Goal: Task Accomplishment & Management: Manage account settings

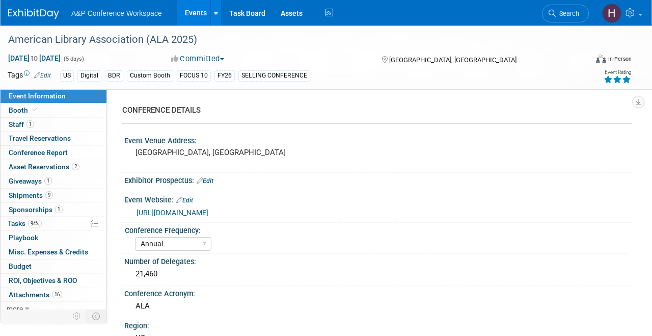
select select "Annual"
select select "Level 1"
select select "In-Person Booth"
select select "Libraries"
select select "Bloomsbury Digital Resources"
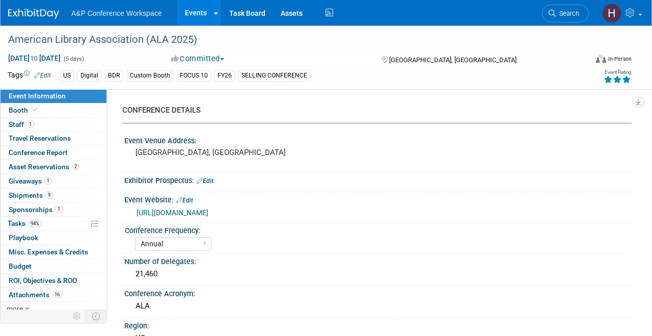
select select "[PERSON_NAME]"
select select "BDR Product Awareness and Trial Generation​"
click at [240, 9] on link "Task Board" at bounding box center [247, 12] width 51 height 25
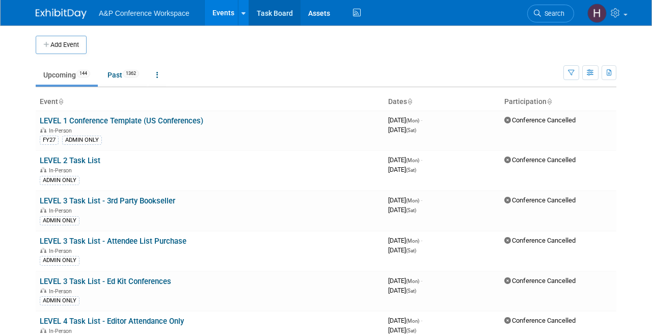
click at [286, 18] on link "Task Board" at bounding box center [274, 12] width 51 height 25
click at [556, 18] on link "Search" at bounding box center [550, 14] width 47 height 18
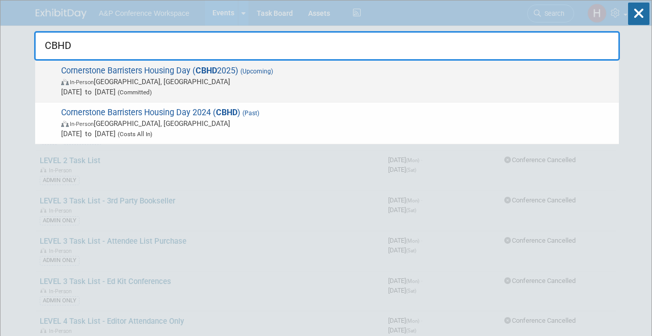
type input "CBHD"
click at [443, 85] on span "In-Person London, United Kingdom" at bounding box center [337, 81] width 553 height 10
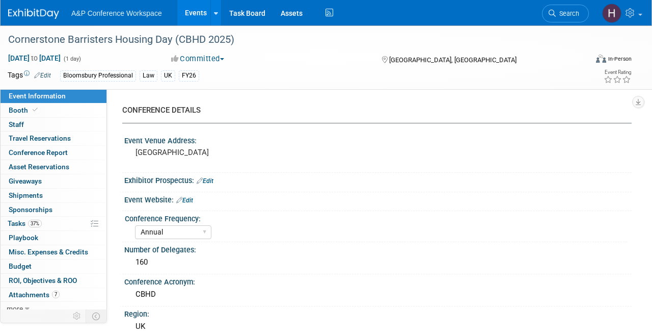
select select "Annual"
select select "Level 2"
select select "In-Person Booth"
select select "Law"
select select "Bloomsbury Professional"
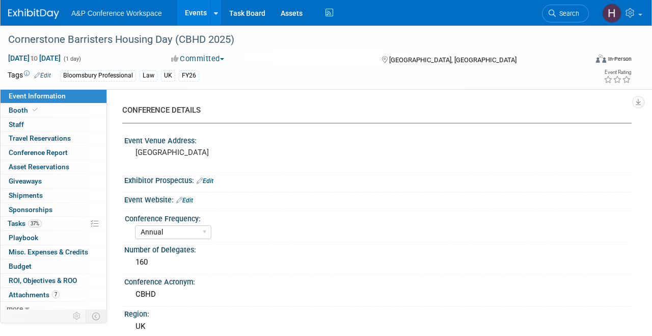
select select "Matt Hambridge"
select select "Louise Morgan"
select select "Brand/Subject Presence​"
click at [71, 221] on link "37% Tasks 37%" at bounding box center [54, 224] width 106 height 14
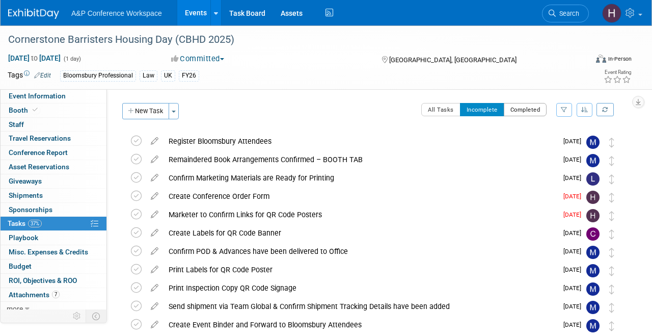
click at [528, 104] on button "Completed" at bounding box center [525, 109] width 43 height 13
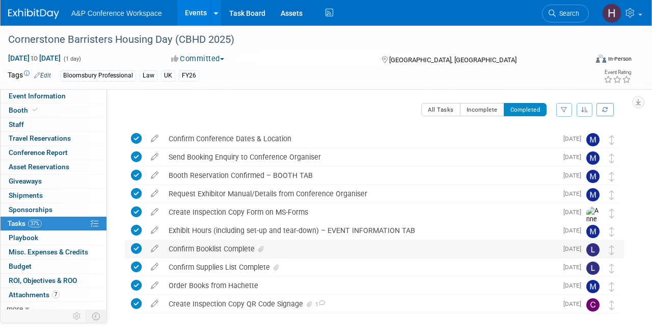
click at [368, 244] on div "Confirm Booklist Complete" at bounding box center [361, 248] width 394 height 17
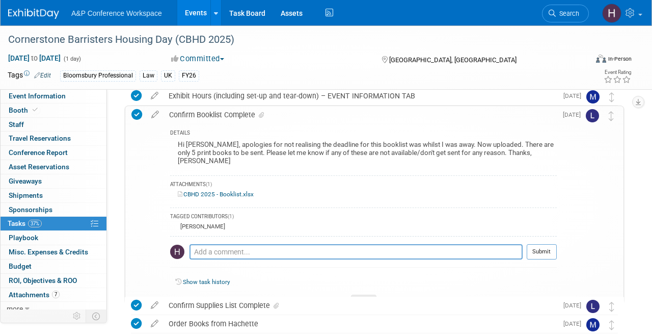
scroll to position [149, 0]
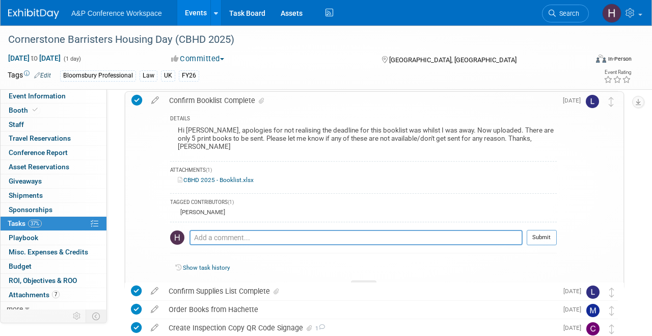
click at [229, 176] on link "CBHD 2025 - Booklist.xlsx" at bounding box center [216, 179] width 76 height 7
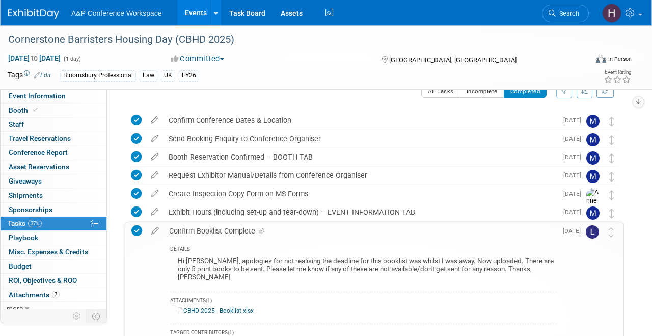
scroll to position [0, 0]
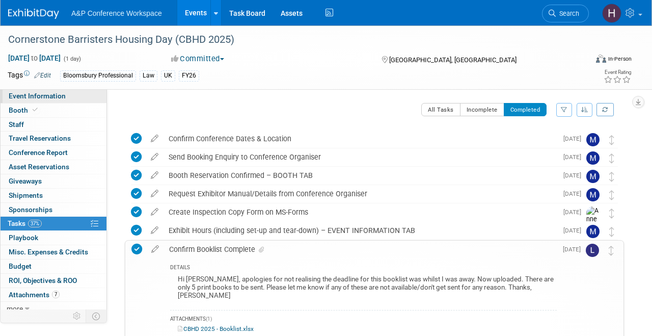
click at [44, 98] on span "Event Information" at bounding box center [37, 96] width 57 height 8
select select "Annual"
select select "Level 2"
select select "In-Person Booth"
select select "Law"
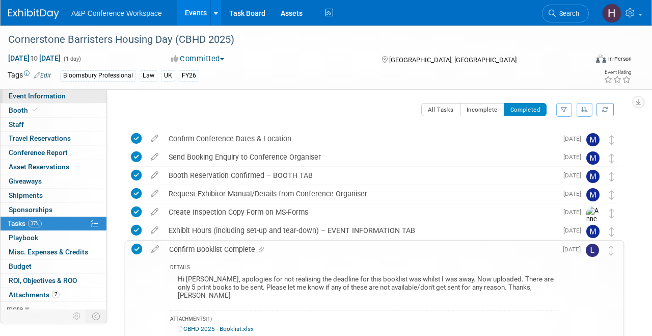
select select "Bloomsbury Professional"
select select "[PERSON_NAME]"
select select "Brand/Subject Presence​"
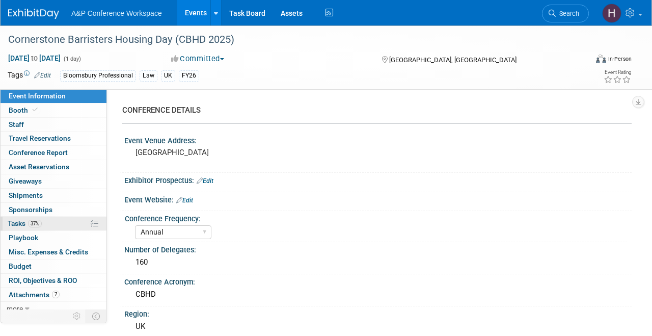
click at [44, 225] on link "37% Tasks 37%" at bounding box center [54, 224] width 106 height 14
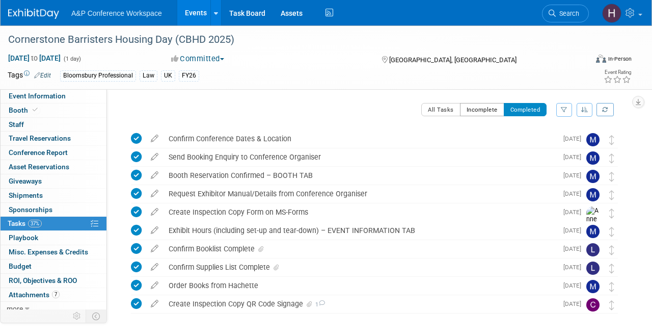
click at [485, 112] on button "Incomplete" at bounding box center [482, 109] width 44 height 13
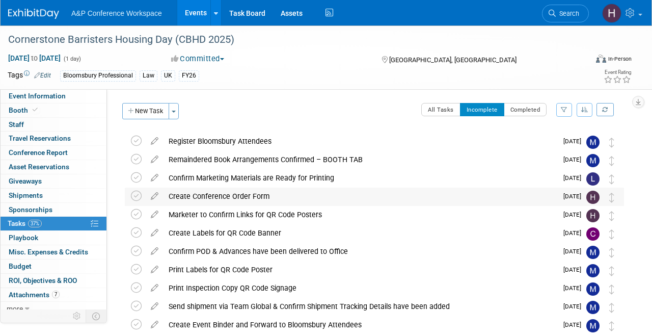
click at [279, 204] on div "Create Conference Order Form" at bounding box center [361, 196] width 394 height 17
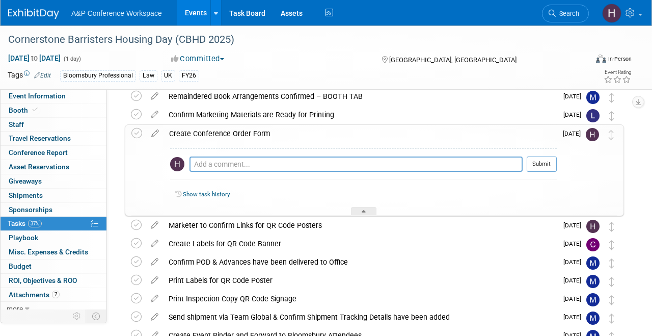
scroll to position [64, 0]
click at [258, 218] on div "Marketer to Confirm Links for QR Code Posters" at bounding box center [361, 224] width 394 height 17
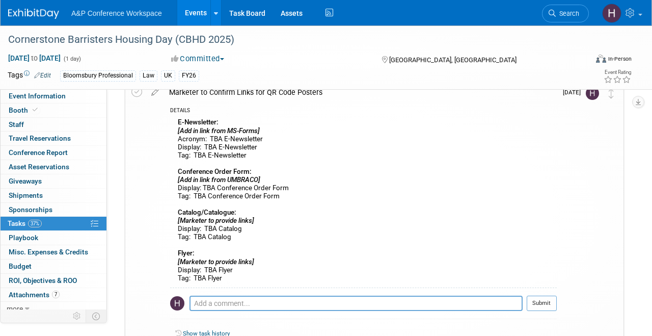
scroll to position [181, 0]
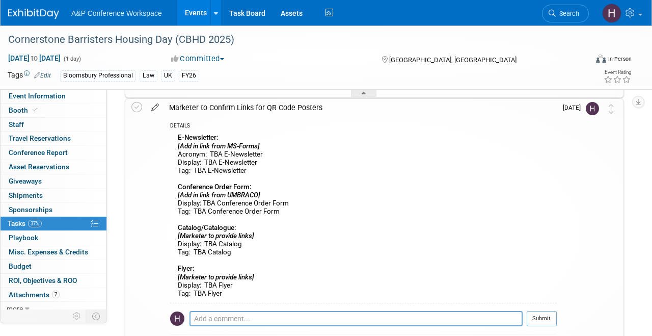
click at [156, 106] on icon at bounding box center [155, 105] width 18 height 13
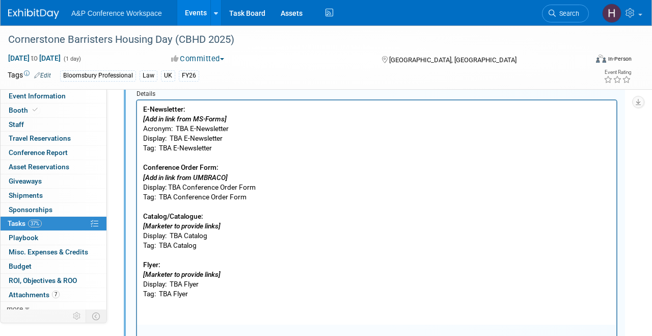
scroll to position [268, 0]
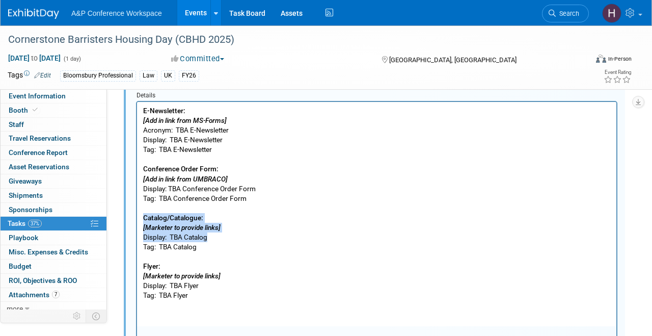
drag, startPoint x: 213, startPoint y: 242, endPoint x: 140, endPoint y: 215, distance: 77.2
click at [140, 215] on html "E-Newsletter: [Add in link from MS-Forms] Acronym: TBA E-Newsletter Display: TB…" at bounding box center [377, 201] width 480 height 199
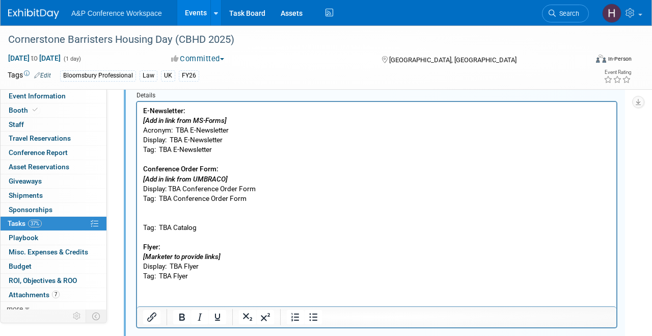
drag, startPoint x: 205, startPoint y: 224, endPoint x: 118, endPoint y: 224, distance: 87.7
click at [137, 224] on html "E-Newsletter: [Add in link from MS-Forms] Acronym: TBA E-Newsletter Display: TB…" at bounding box center [377, 191] width 480 height 179
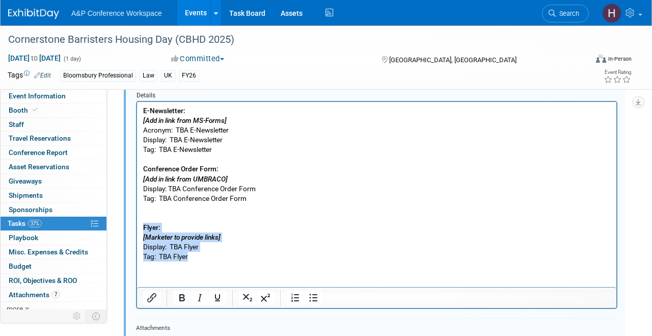
drag, startPoint x: 192, startPoint y: 252, endPoint x: 136, endPoint y: 226, distance: 62.0
click at [137, 226] on html "E-Newsletter: [Add in link from MS-Forms] Acronym: TBA E-Newsletter Display: TB…" at bounding box center [377, 182] width 480 height 160
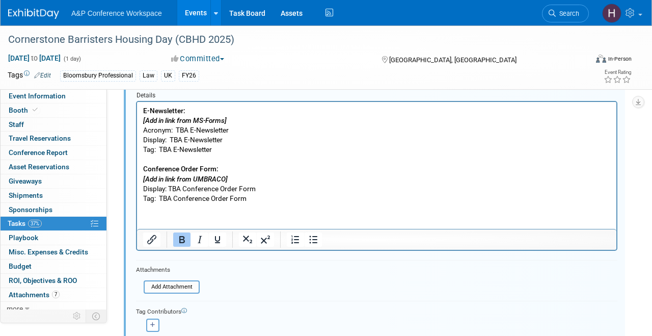
drag, startPoint x: 194, startPoint y: 108, endPoint x: 111, endPoint y: 108, distance: 83.1
click at [137, 108] on html "E-Newsletter: [Add in link from MS-Forms] Acronym: TBA E-Newsletter Display: TB…" at bounding box center [377, 152] width 480 height 101
drag, startPoint x: 237, startPoint y: 119, endPoint x: 119, endPoint y: 122, distance: 118.3
click at [137, 122] on html "Homepage:﻿ [Add in link from MS-Forms] Acronym: TBA E-Newsletter Display: TBA E…" at bounding box center [377, 152] width 480 height 101
click at [189, 129] on p "Homepage: https://www.bloomsburyprofessional.com/uk/law/ Acronym: TBA E-Newslet…" at bounding box center [377, 154] width 468 height 97
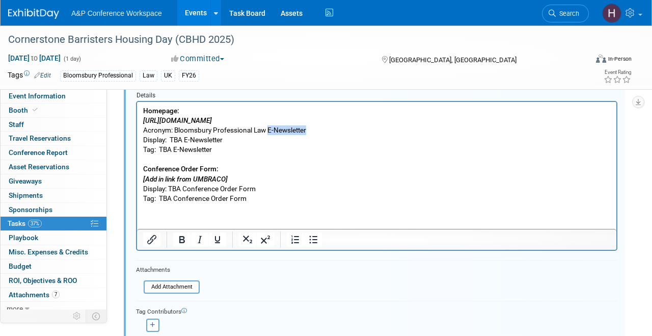
drag, startPoint x: 316, startPoint y: 126, endPoint x: 267, endPoint y: 128, distance: 50.0
click at [267, 128] on p "Homepage: https://www.bloomsburyprofessional.com/uk/law/ Acronym: Bloomsbury Pr…" at bounding box center [377, 154] width 468 height 97
drag, startPoint x: 272, startPoint y: 132, endPoint x: 174, endPoint y: 132, distance: 98.4
click at [174, 132] on p "Homepage: https://www.bloomsburyprofessional.com/uk/law/ Acronym: Bloomsbury Pr…" at bounding box center [377, 154] width 468 height 97
copy p "Bloomsbury Professional Law"
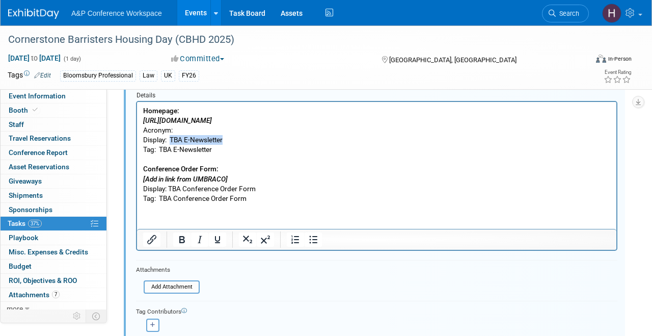
drag, startPoint x: 236, startPoint y: 140, endPoint x: 170, endPoint y: 140, distance: 66.2
click at [170, 140] on p "Homepage: https://www.bloomsburyprofessional.com/uk/law/ Acronym: Display: TBA …" at bounding box center [377, 154] width 468 height 97
drag, startPoint x: 215, startPoint y: 150, endPoint x: 162, endPoint y: 150, distance: 53.0
click at [162, 150] on p "Homepage: https://www.bloomsburyprofessional.com/uk/law/ Acronym: Display: Bloo…" at bounding box center [377, 154] width 468 height 97
click at [187, 128] on p "Homepage: https://www.bloomsburyprofessional.com/uk/law/ Acronym: Display: Bloo…" at bounding box center [377, 154] width 468 height 97
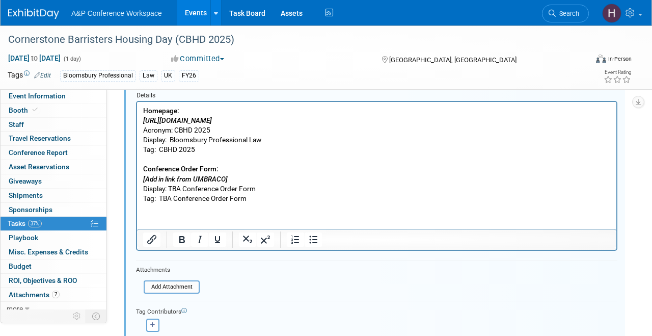
scroll to position [286, 0]
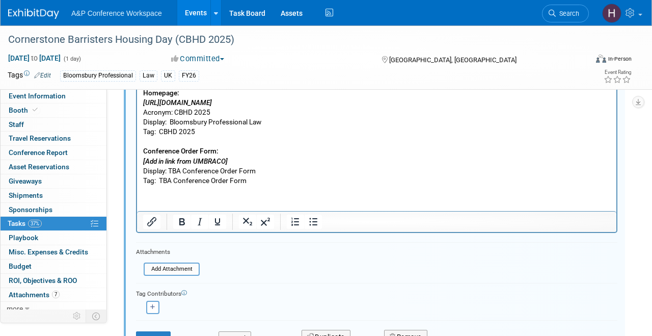
click at [247, 179] on p "Homepage: https://www.bloomsburyprofessional.com/uk/law/ Acronym: CBHD 2025 Dis…" at bounding box center [377, 136] width 468 height 97
drag, startPoint x: 249, startPoint y: 182, endPoint x: 162, endPoint y: 181, distance: 87.1
click at [162, 181] on p "Homepage: https://www.bloomsburyprofessional.com/uk/law/ Acronym: CBHD 2025 Dis…" at bounding box center [377, 136] width 468 height 97
click at [180, 169] on p "Homepage: https://www.bloomsburyprofessional.com/uk/law/ Acronym: CBHD 2025 Dis…" at bounding box center [377, 136] width 468 height 97
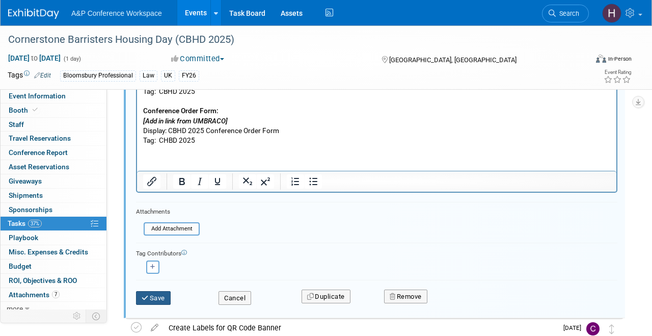
click at [157, 292] on button "Save" at bounding box center [153, 298] width 35 height 14
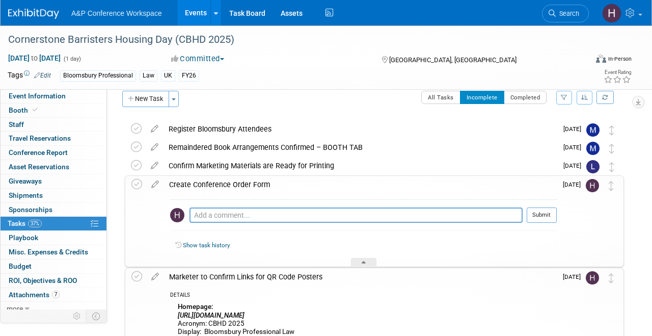
scroll to position [0, 0]
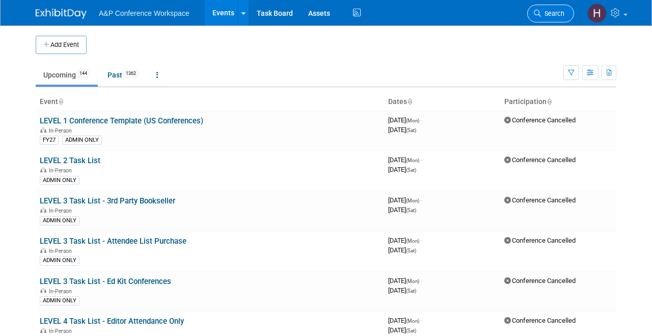
click at [546, 16] on span "Search" at bounding box center [552, 14] width 23 height 8
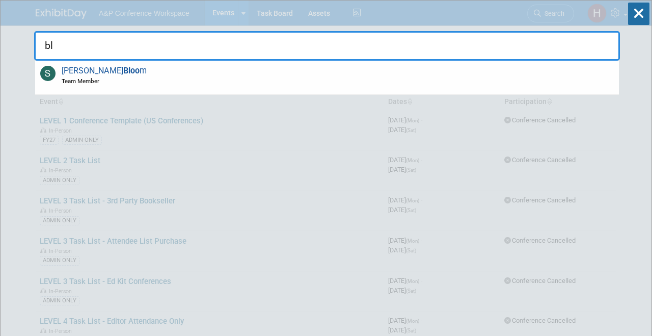
type input "b"
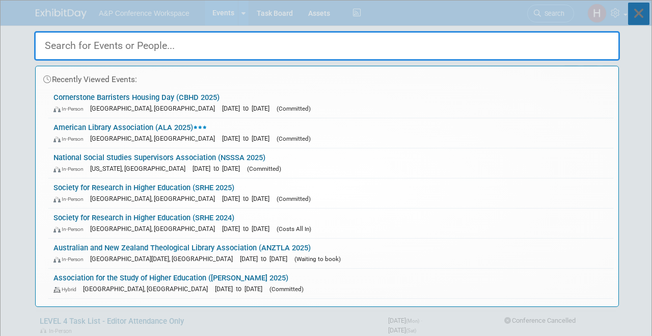
click at [645, 12] on icon at bounding box center [638, 14] width 21 height 22
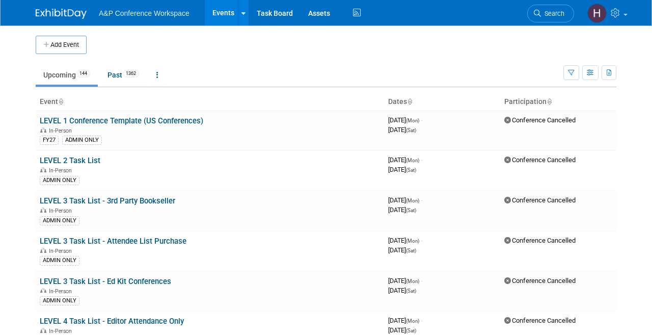
click at [228, 12] on link "Events" at bounding box center [223, 12] width 37 height 25
click at [591, 74] on icon "button" at bounding box center [591, 73] width 8 height 7
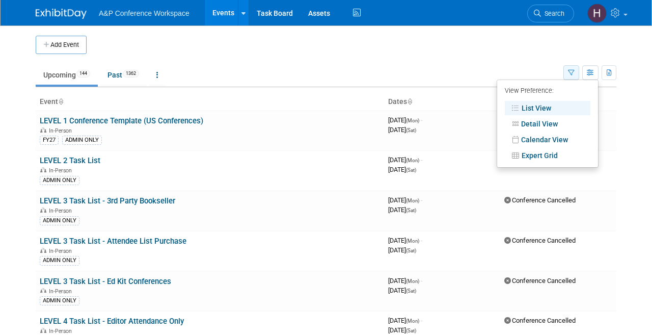
click at [574, 69] on button "button" at bounding box center [572, 72] width 16 height 15
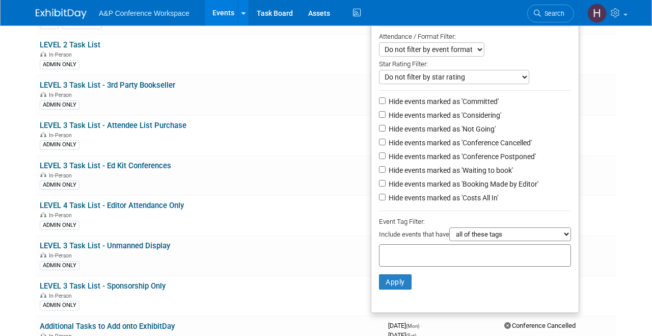
scroll to position [123, 0]
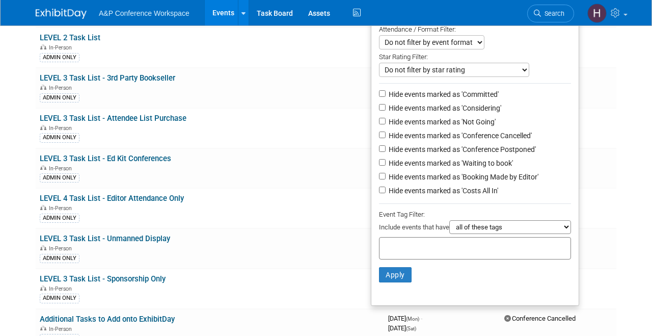
click at [412, 233] on div "Include events that have all of these tags any one of these tags only and exact…" at bounding box center [475, 228] width 192 height 17
click at [406, 243] on div at bounding box center [475, 248] width 192 height 22
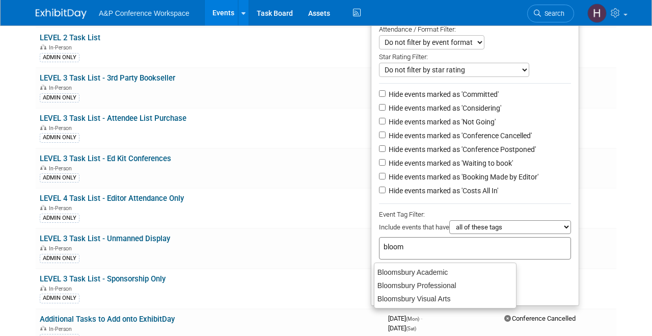
type input "blooms"
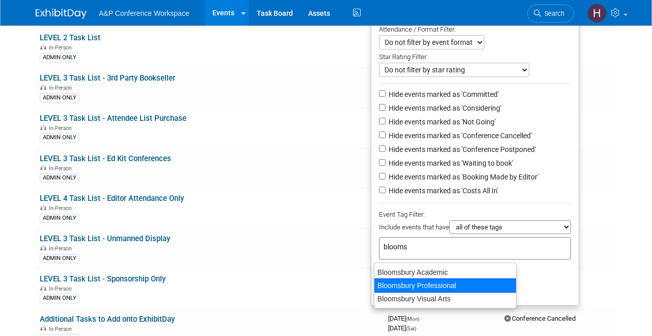
click at [407, 279] on div "Bloomsbury Professional" at bounding box center [445, 285] width 143 height 14
type input "Bloomsbury Professional"
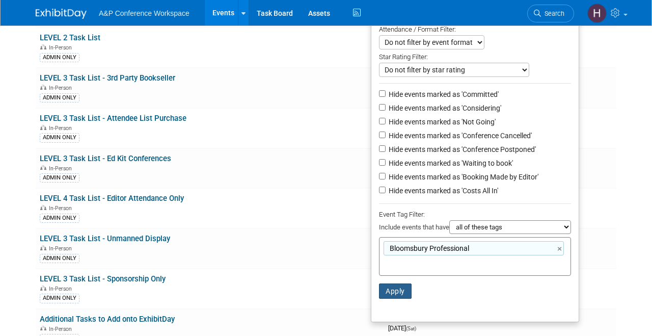
click at [396, 296] on button "Apply" at bounding box center [395, 290] width 33 height 15
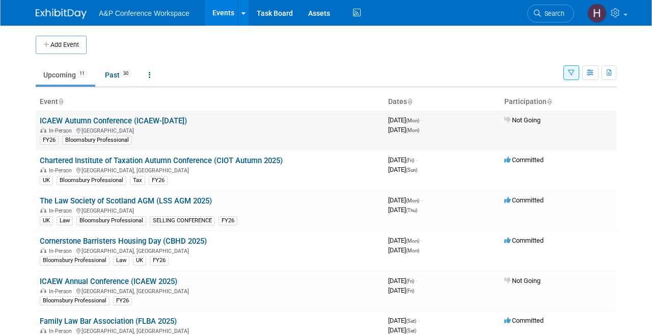
click at [162, 122] on link "ICAEW Autumn Conference (ICAEW-[DATE])" at bounding box center [113, 120] width 147 height 9
click at [150, 161] on link "Chartered Institute of Taxation Autumn Conference (CIOT Autumn 2025)" at bounding box center [161, 160] width 243 height 9
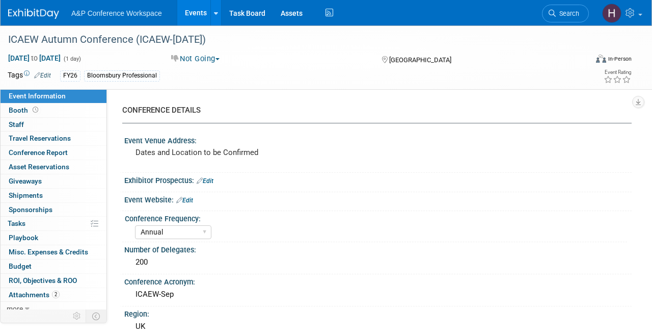
select select "Annual"
select select "Level 2"
select select "In-Person Booth"
select select "Tax & Accounting"
select select "Bloomsbury Professional"
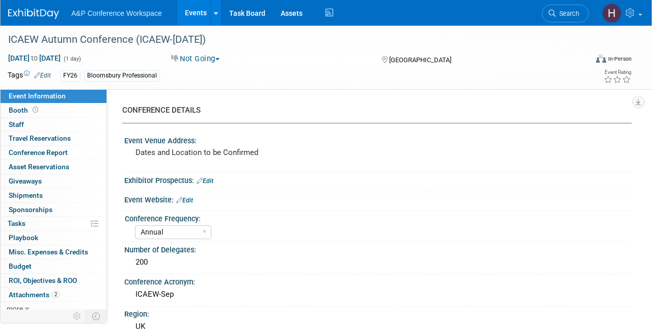
select select "[PERSON_NAME]"
select select "Brand/Subject Presence​"
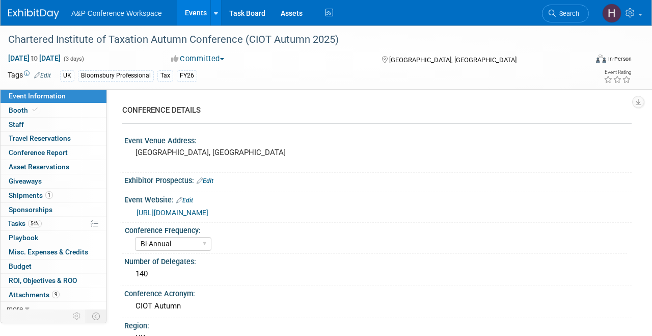
select select "Bi-Annual"
select select "Level 2"
select select "In-Person Booth"
select select "Tax & Accounting"
select select "Bloomsbury Professional"
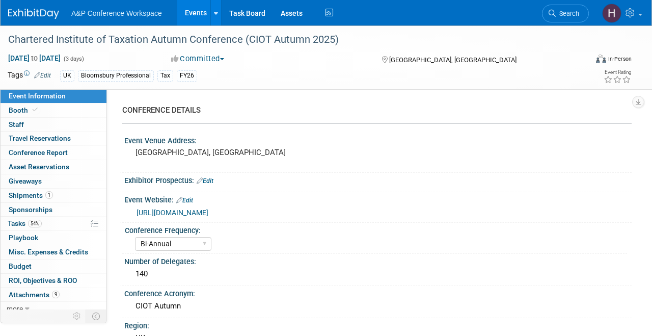
select select "[PERSON_NAME]"
click at [42, 227] on span "Tasks 54%" at bounding box center [25, 223] width 34 height 8
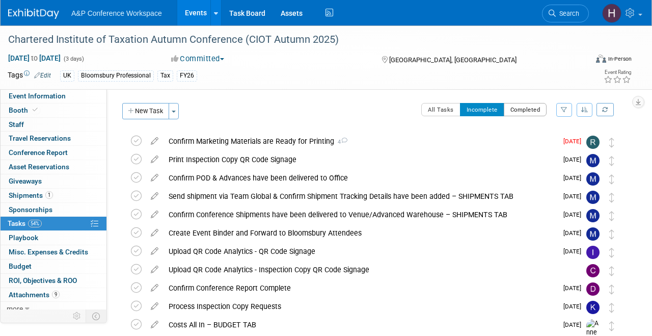
click at [510, 103] on button "Completed" at bounding box center [525, 109] width 43 height 13
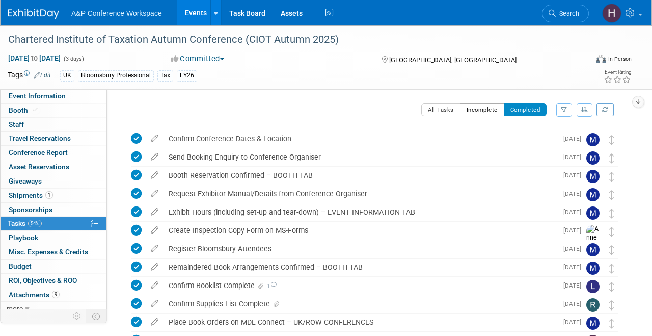
click at [478, 112] on button "Incomplete" at bounding box center [482, 109] width 44 height 13
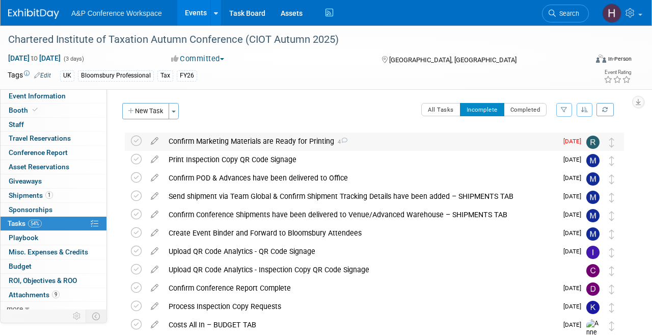
scroll to position [61, 0]
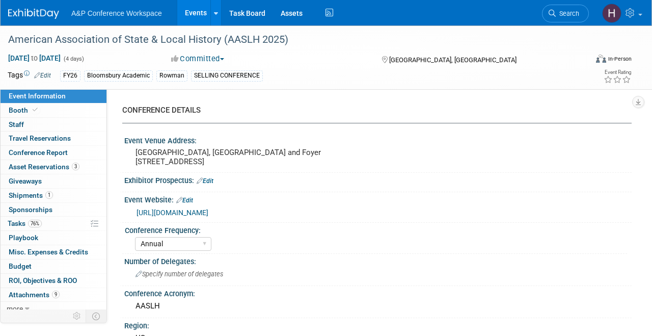
select select "Annual"
select select "Level 2"
select select "In-Person Booth"
select select "Museum Professionals"
select select "Bloomsbury Academic"
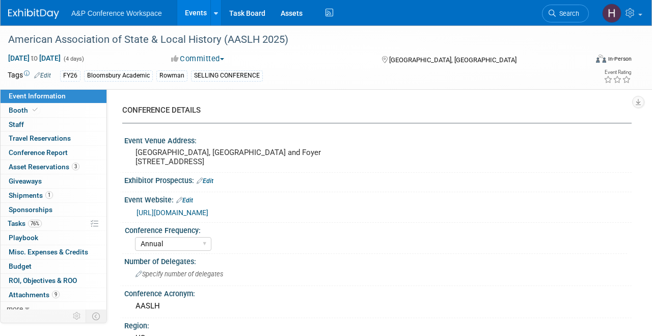
select select "[PERSON_NAME]"
select select "Brand/Subject Presence​"
click at [39, 228] on link "76% Tasks 76%" at bounding box center [54, 224] width 106 height 14
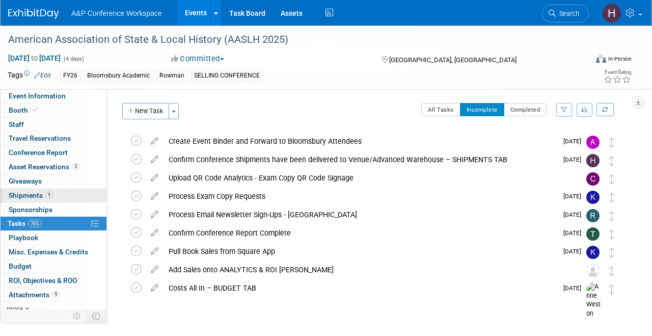
click at [50, 197] on span "1" at bounding box center [49, 195] width 8 height 8
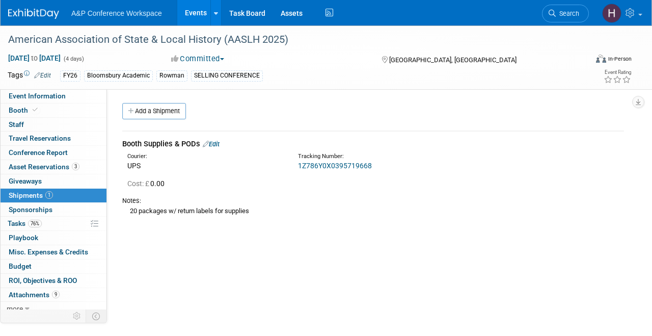
click at [316, 162] on link "1Z786Y0X0395719668" at bounding box center [335, 166] width 74 height 8
click at [343, 162] on link "1Z786Y0X0395719668" at bounding box center [335, 166] width 74 height 8
click at [212, 147] on link "Edit" at bounding box center [211, 144] width 17 height 8
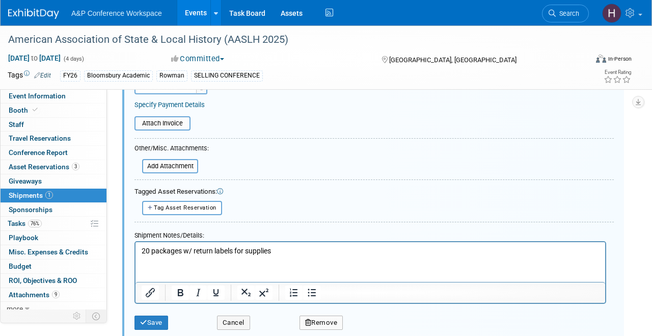
scroll to position [243, 0]
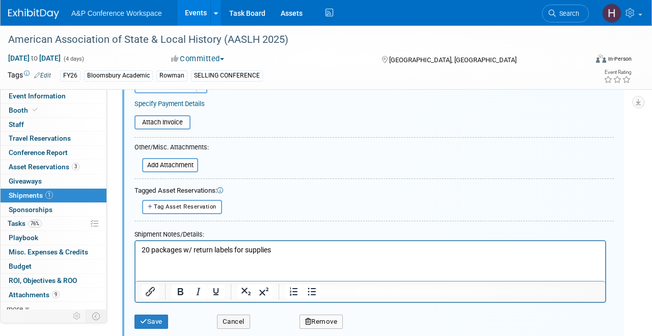
click at [283, 247] on p "20 packages w/ return labels for supplies" at bounding box center [371, 250] width 458 height 10
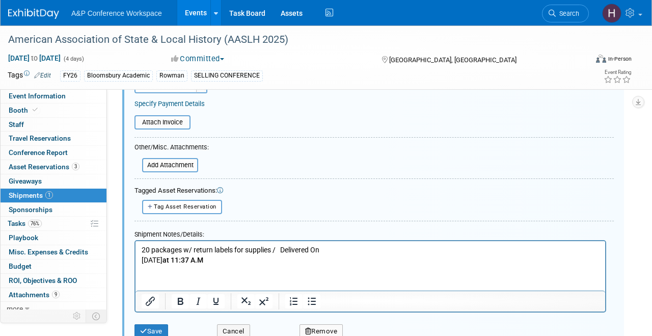
scroll to position [262, 0]
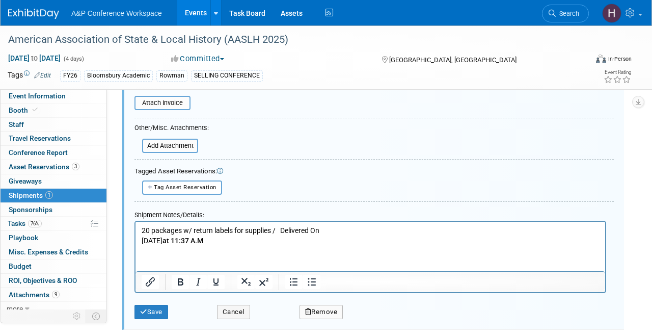
click at [283, 231] on p "20 packages w/ return labels for supplies / Delivered On" at bounding box center [371, 230] width 458 height 10
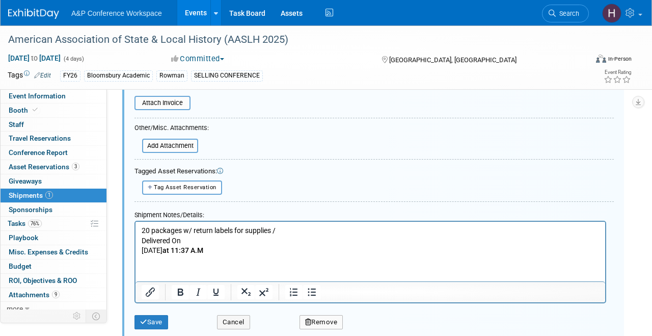
click at [143, 251] on p "Friday, August 22 at 11:37 A.M" at bounding box center [371, 250] width 458 height 10
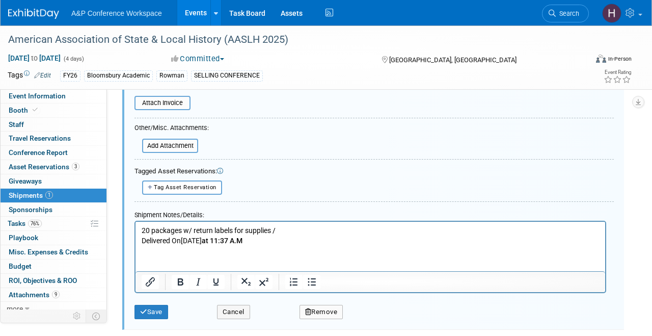
click at [158, 301] on div "Save" at bounding box center [168, 308] width 83 height 21
click at [157, 304] on div "Save" at bounding box center [168, 308] width 83 height 21
click at [154, 310] on button "Save" at bounding box center [152, 312] width 34 height 14
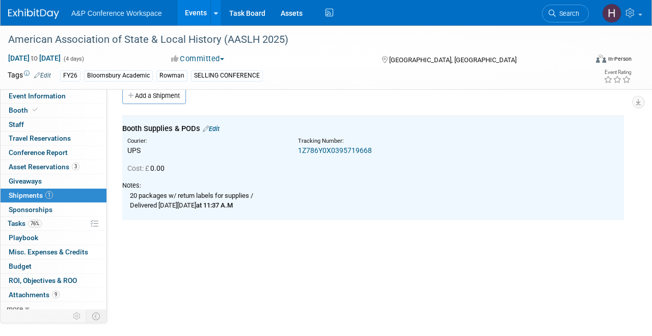
scroll to position [0, 0]
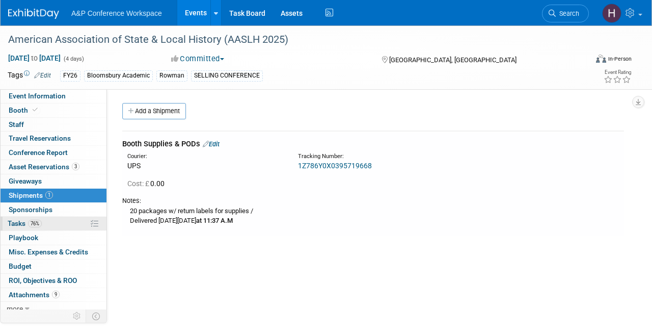
click at [44, 222] on link "76% Tasks 76%" at bounding box center [54, 224] width 106 height 14
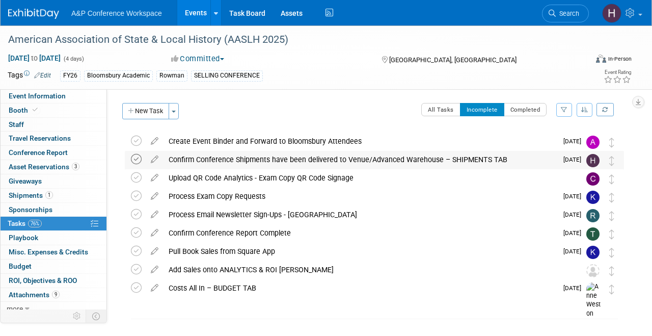
click at [134, 158] on icon at bounding box center [136, 159] width 11 height 11
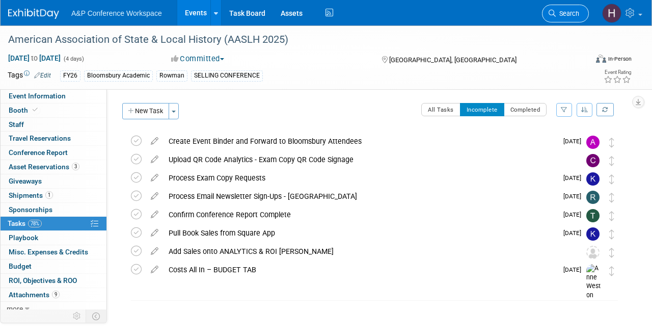
click at [570, 21] on link "Search" at bounding box center [565, 14] width 47 height 18
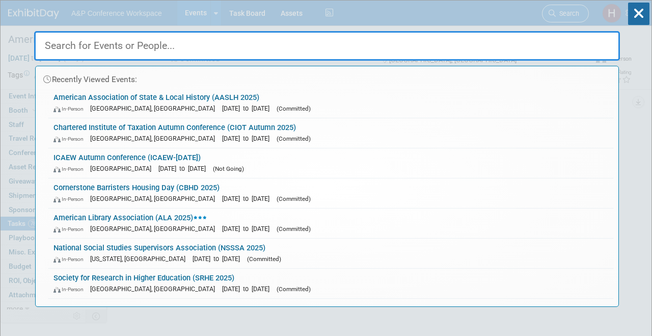
type input "m"
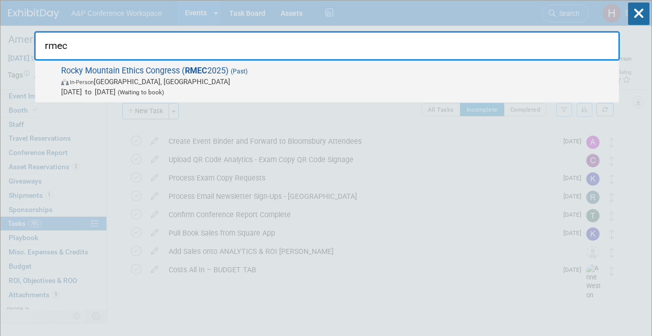
type input "rmec"
click at [394, 70] on span "Rocky Mountain Ethics Congress ( RMEC 2025) (Past) In-Person Boulder, CO Aug 7,…" at bounding box center [336, 81] width 556 height 31
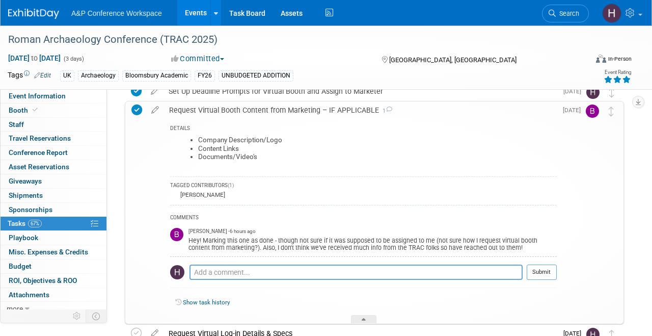
scroll to position [124, 0]
click at [261, 273] on textarea at bounding box center [356, 271] width 333 height 15
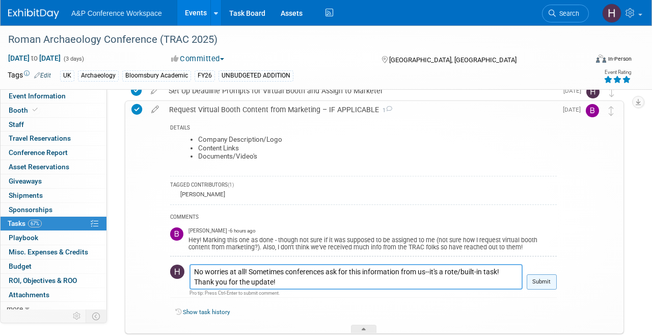
type textarea "No worries at all! Sometimes conferences ask for this information from us--it's…"
click at [539, 284] on button "Submit" at bounding box center [542, 281] width 30 height 15
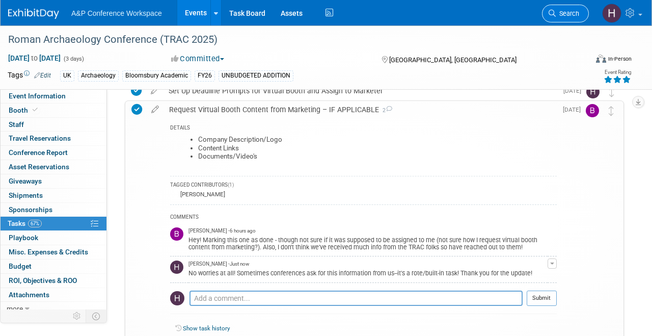
click at [562, 13] on span "Search" at bounding box center [567, 14] width 23 height 8
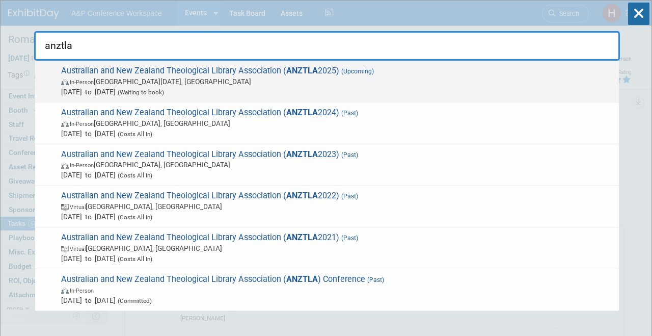
type input "anztla"
click at [438, 69] on span "Australian and New Zealand Theological Library Association ( ANZTLA 2025) (Upco…" at bounding box center [336, 81] width 556 height 31
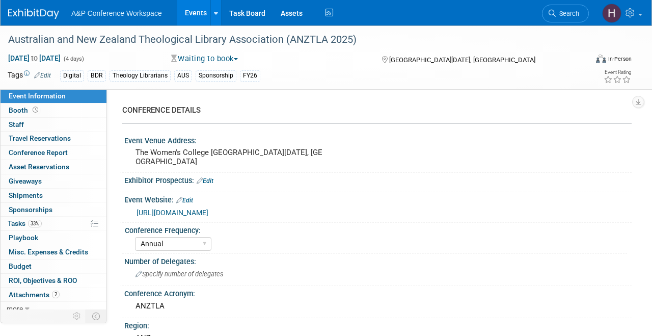
select select "Annual"
select select "Level 3"
select select "Sponsorship"
select select "Libraries"
select select "Bloomsbury Digital Resources"
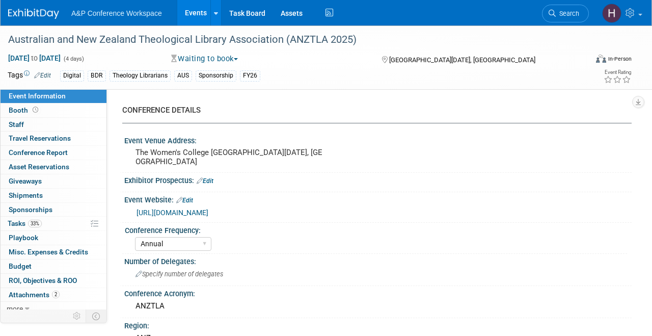
select select "[PERSON_NAME]"
select select "BDR Product Awareness and Trial Generation​"
click at [50, 222] on link "33% Tasks 33%" at bounding box center [54, 224] width 106 height 14
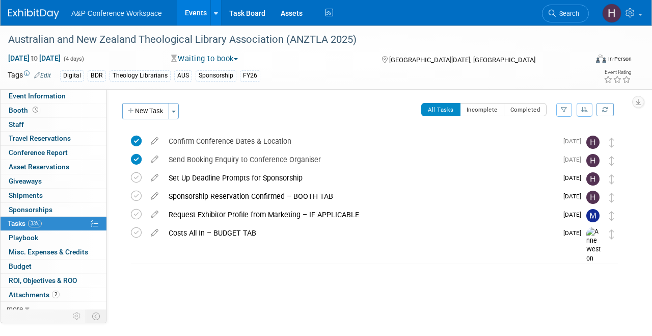
click at [78, 89] on div "Australian and New Zealand Theological Library Association (ANZTLA 2025) Nov 26…" at bounding box center [326, 57] width 652 height 64
click at [68, 93] on link "Event Information" at bounding box center [54, 96] width 106 height 14
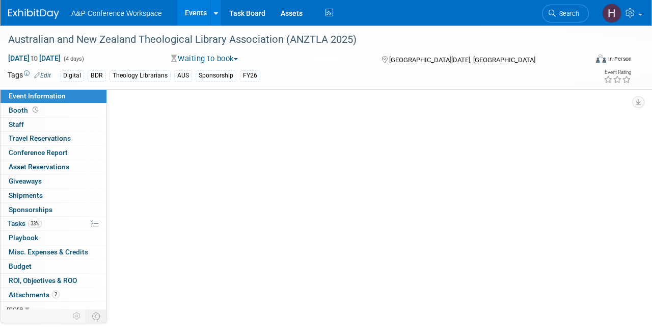
select select "Annual"
select select "Level 3"
select select "Sponsorship"
select select "Libraries"
select select "Bloomsbury Digital Resources"
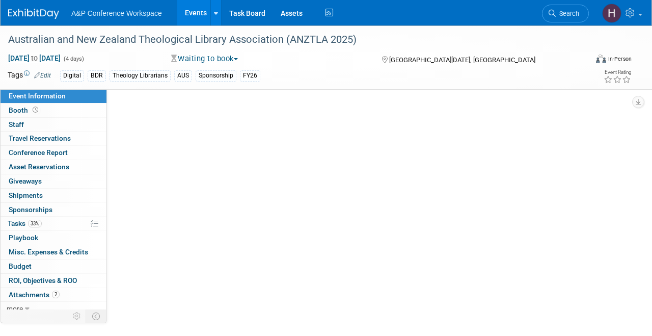
select select "[PERSON_NAME]"
select select "BDR Product Awareness and Trial Generation​"
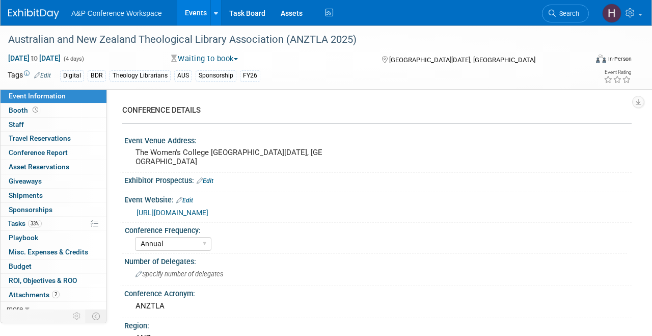
click at [216, 57] on button "Waiting to book" at bounding box center [205, 59] width 74 height 11
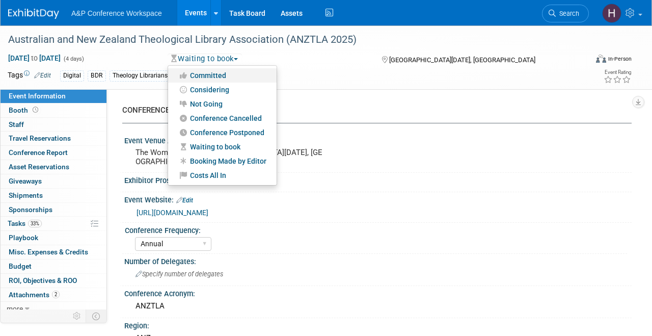
click at [210, 74] on link "Committed" at bounding box center [222, 75] width 109 height 14
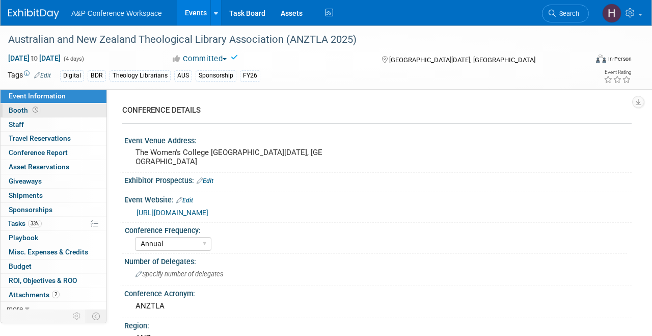
click at [61, 109] on link "Booth" at bounding box center [54, 110] width 106 height 14
select select "DIGI"
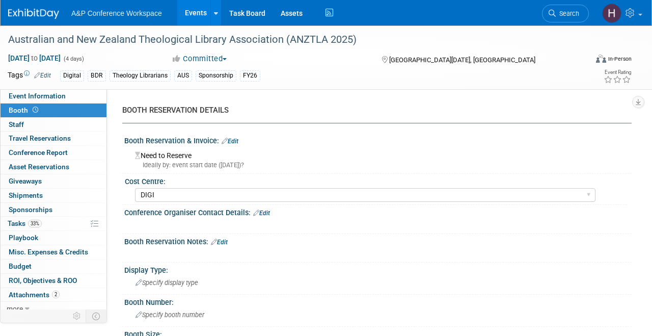
click at [232, 141] on link "Edit" at bounding box center [230, 141] width 17 height 7
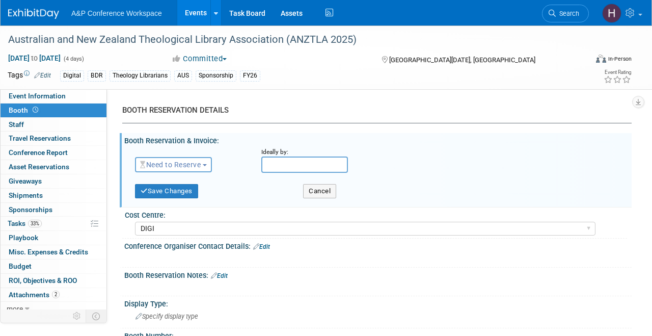
scroll to position [22, 0]
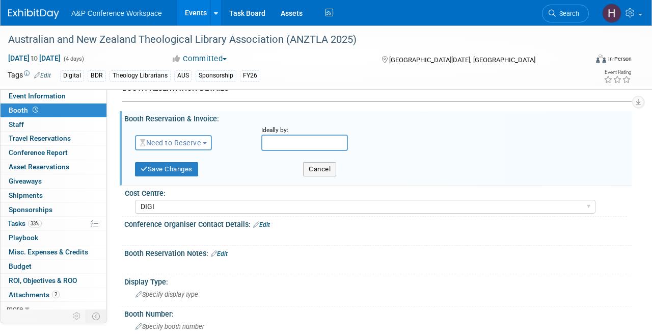
click at [283, 152] on div "Need to Reserve Need to Reserve Reserved No Reservation Required Ideally by:" at bounding box center [379, 141] width 505 height 30
click at [191, 146] on span "Need to Reserve" at bounding box center [170, 143] width 61 height 8
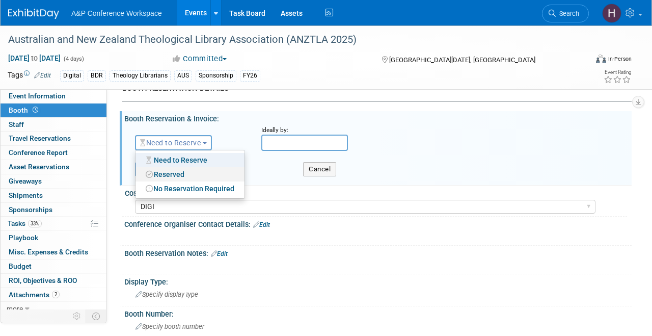
click at [189, 169] on link "Reserved" at bounding box center [190, 174] width 109 height 14
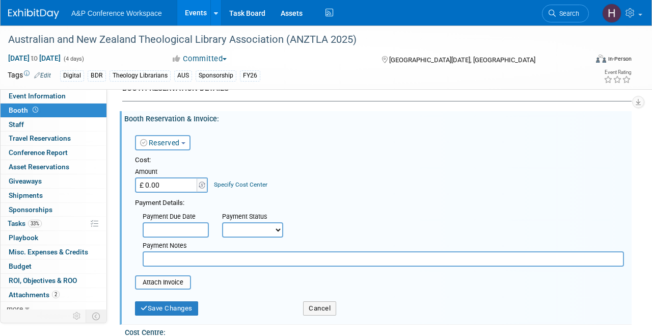
click at [170, 184] on input "£ 0.00" at bounding box center [167, 184] width 64 height 15
paste input "239.74"
type input "£ 239.74"
click at [235, 158] on div "Cost:" at bounding box center [379, 160] width 489 height 10
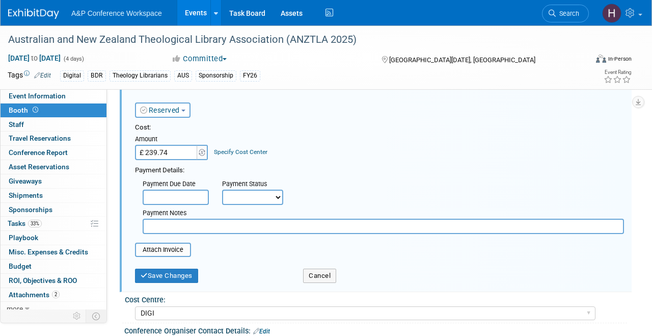
scroll to position [57, 0]
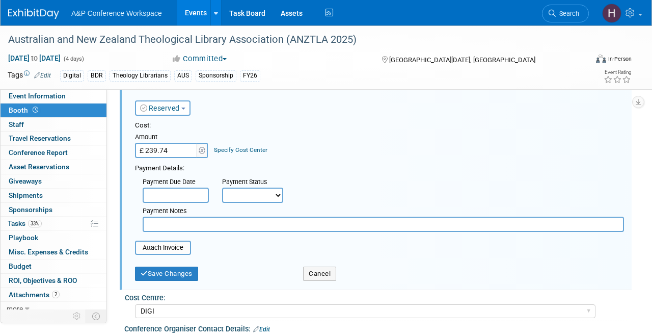
click at [176, 196] on input "text" at bounding box center [176, 195] width 66 height 15
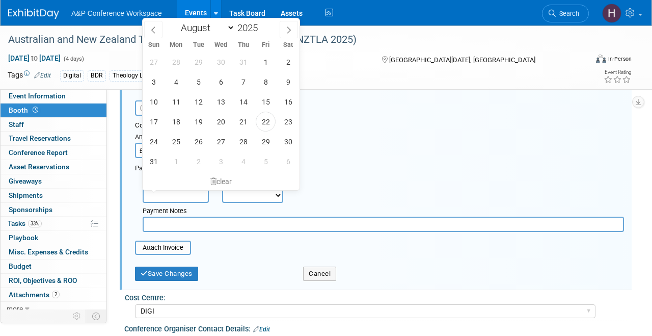
click at [237, 204] on div "Payment Notes" at bounding box center [383, 217] width 497 height 29
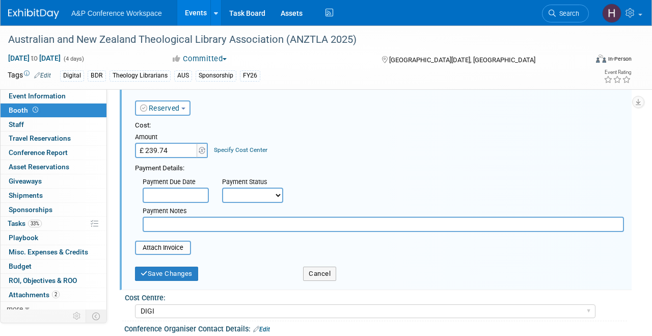
click at [242, 199] on select "Not Paid Yet Partially Paid Paid in Full" at bounding box center [252, 195] width 61 height 15
select select "3"
click at [209, 219] on input "text" at bounding box center [384, 224] width 482 height 15
type input "invoice received on 8/22"
click at [184, 277] on button "Save Changes" at bounding box center [166, 274] width 63 height 14
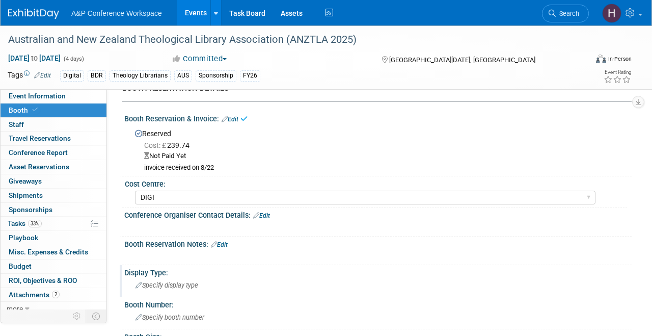
scroll to position [0, 0]
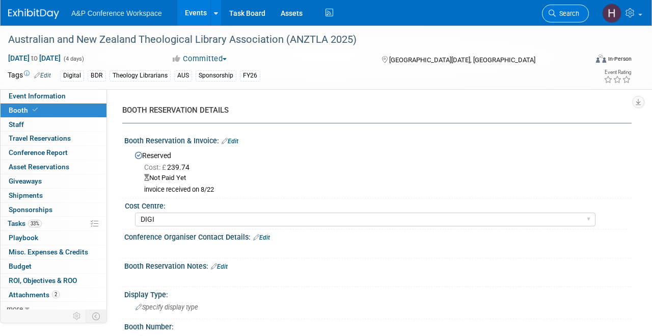
click at [550, 10] on icon at bounding box center [552, 13] width 7 height 7
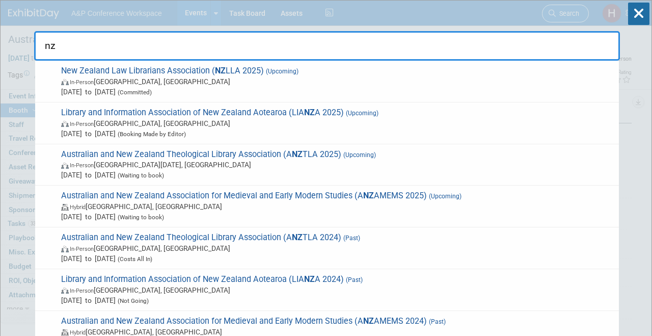
type input "n"
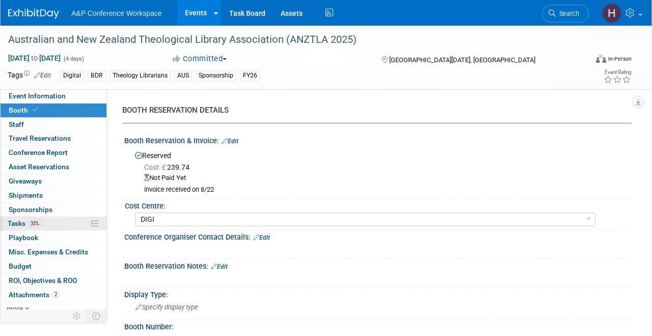
click at [39, 224] on span "33%" at bounding box center [35, 224] width 14 height 8
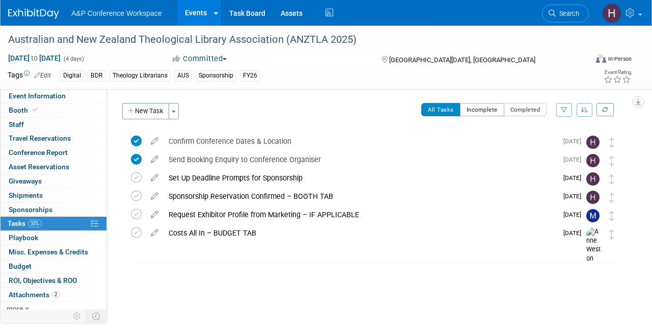
click at [480, 110] on button "Incomplete" at bounding box center [482, 109] width 44 height 13
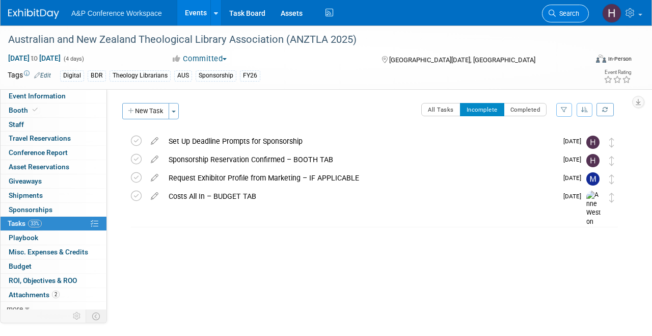
click at [566, 16] on span "Search" at bounding box center [567, 14] width 23 height 8
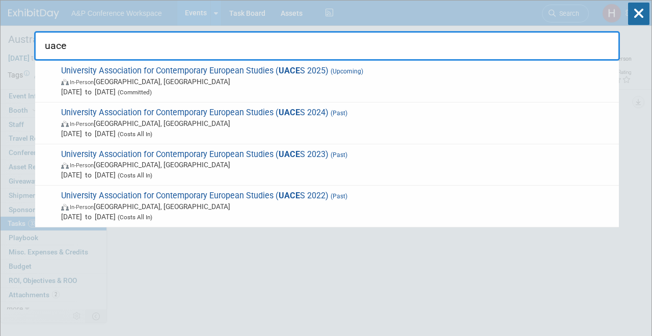
type input "uaces"
click at [427, 55] on input "uaces" at bounding box center [327, 46] width 586 height 30
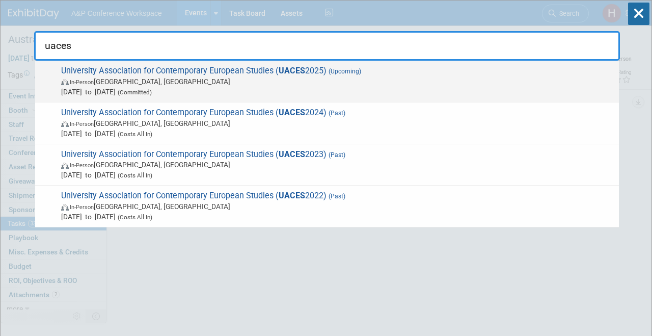
click at [393, 75] on span "University Association for Contemporary European Studies ( UACES 2025) (Upcomin…" at bounding box center [336, 81] width 556 height 31
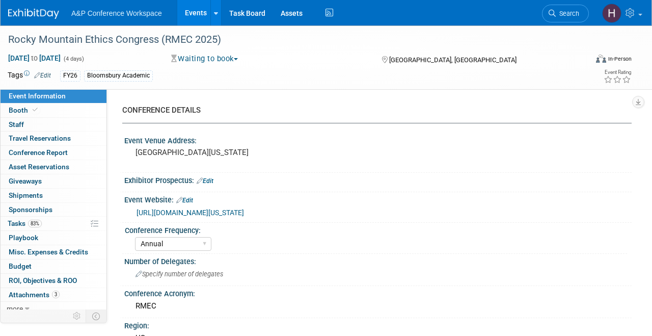
select select "Annual"
select select "Level 3"
select select "Program Advert"
select select "Philosophy"
select select "Bloomsbury Academic"
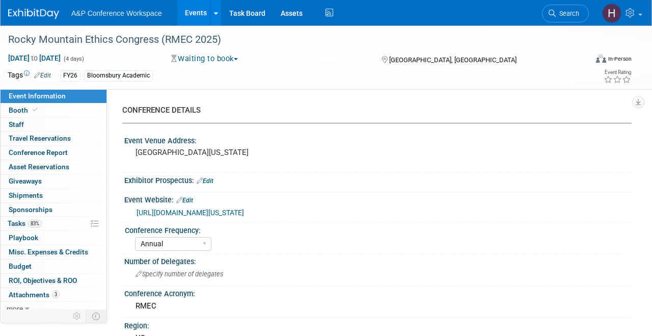
select select "[PERSON_NAME]"
select select "Networking/Commissioning"
click at [52, 116] on link "Booth" at bounding box center [54, 110] width 106 height 14
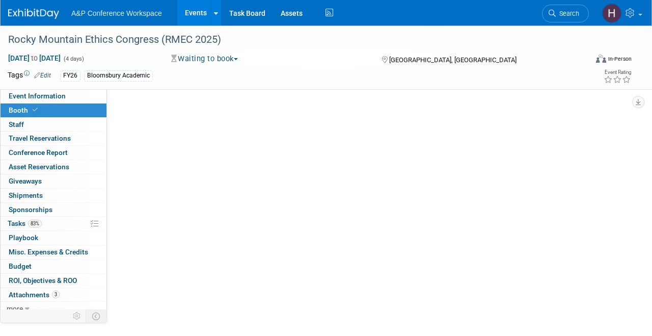
select select "CUAP"
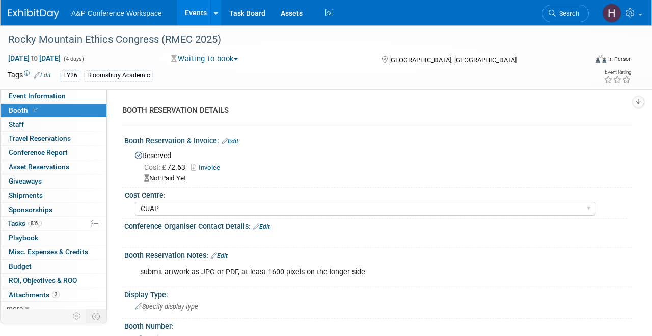
click at [213, 61] on button "Waiting to book" at bounding box center [205, 59] width 74 height 11
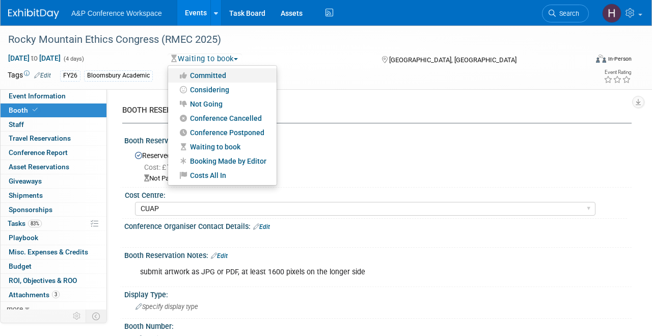
click at [215, 75] on link "Committed" at bounding box center [222, 75] width 109 height 14
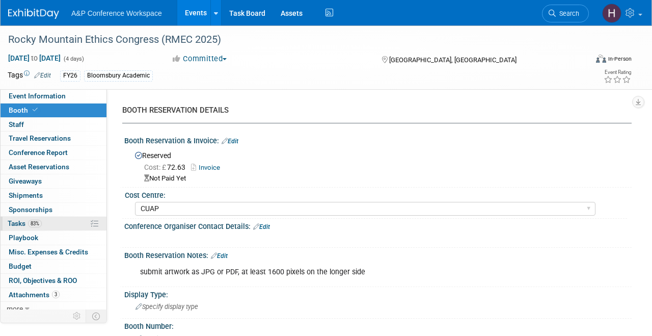
click at [42, 222] on span "83%" at bounding box center [35, 224] width 14 height 8
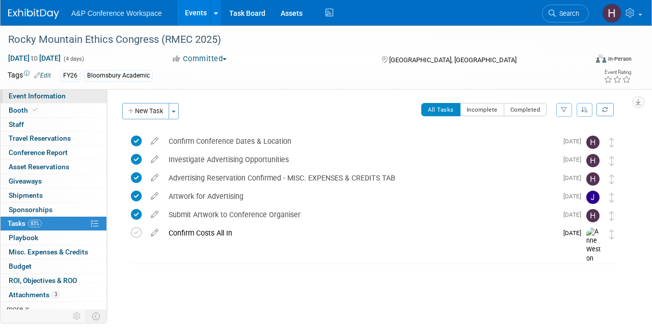
click at [28, 99] on span "Event Information" at bounding box center [37, 96] width 57 height 8
select select "Annual"
select select "Level 3"
select select "Program Advert"
select select "Philosophy"
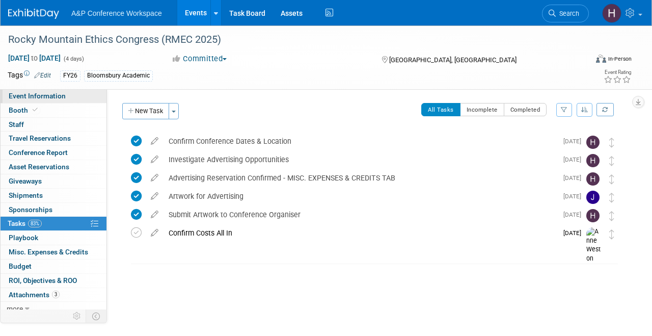
select select "Bloomsbury Academic"
select select "[PERSON_NAME]"
select select "Networking/Commissioning"
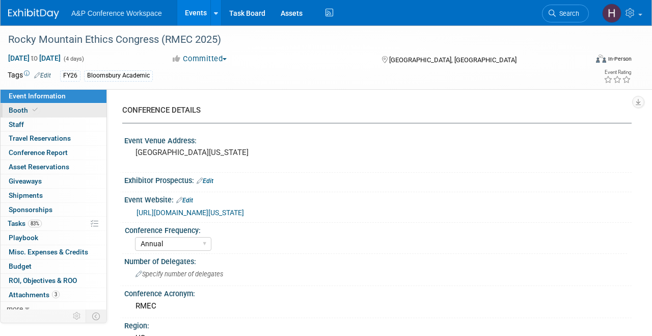
click at [54, 110] on link "Booth" at bounding box center [54, 110] width 106 height 14
select select "CUAP"
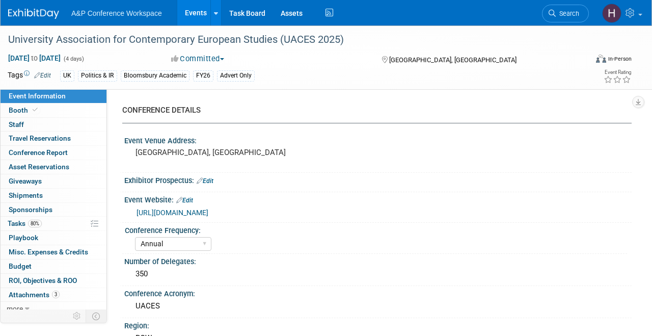
select select "Annual"
select select "Level 3"
select select "Program Advert"
select select "Politics & International Relations"
select select "Bloomsbury Academic"
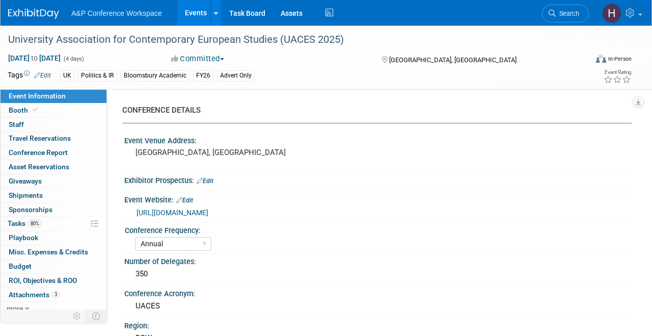
select select "[PERSON_NAME]"
click at [69, 107] on link "Booth" at bounding box center [54, 110] width 106 height 14
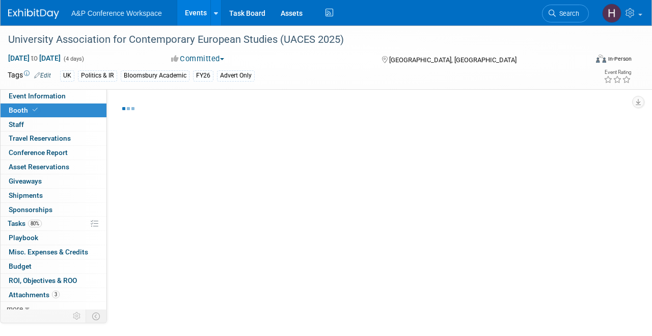
select select "COBA"
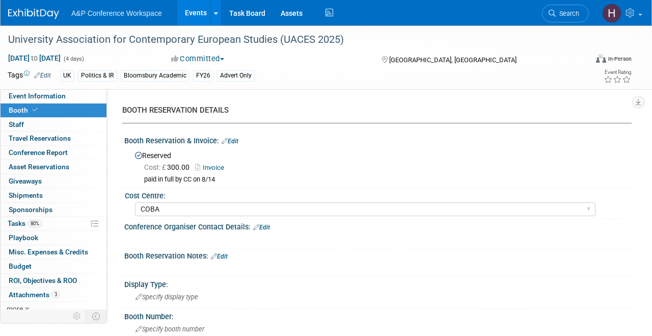
drag, startPoint x: 228, startPoint y: 175, endPoint x: 142, endPoint y: 183, distance: 86.1
click at [142, 183] on div "Reserved Cost: £ 300.00 Invoice paid in full by CC on 8/14" at bounding box center [378, 165] width 508 height 40
drag, startPoint x: 143, startPoint y: 176, endPoint x: 246, endPoint y: 179, distance: 103.0
click at [246, 179] on div "Cost: £ 300.00 Invoice paid in full by CC on 8/14" at bounding box center [379, 172] width 489 height 23
copy div "paid in full by CC on 8/14"
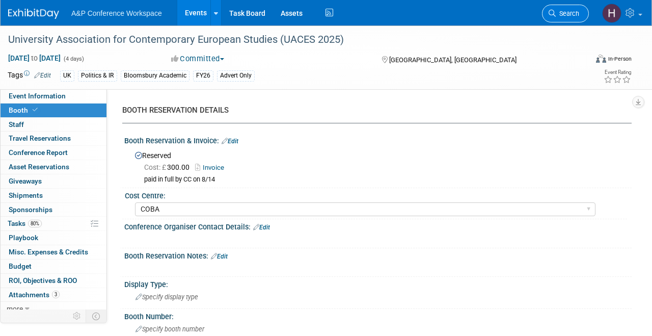
click at [570, 14] on span "Search" at bounding box center [567, 14] width 23 height 8
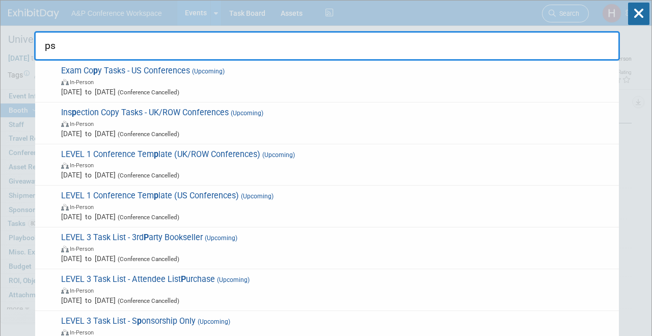
type input "psn"
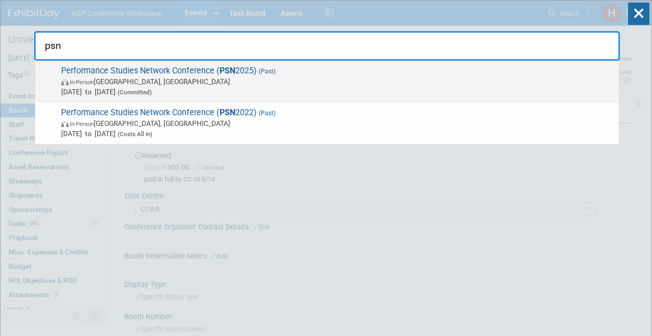
click at [403, 87] on span "Jul 10, 2025 to Jul 13, 2025 (Committed)" at bounding box center [337, 92] width 553 height 10
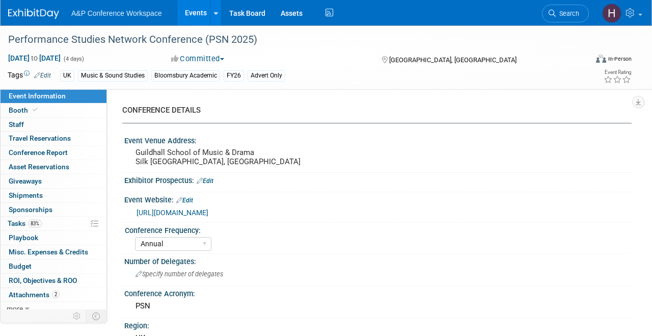
select select "Annual"
select select "Level 3"
select select "Program Advert"
select select "Music & Sound Studies"
select select "Bloomsbury Academic"
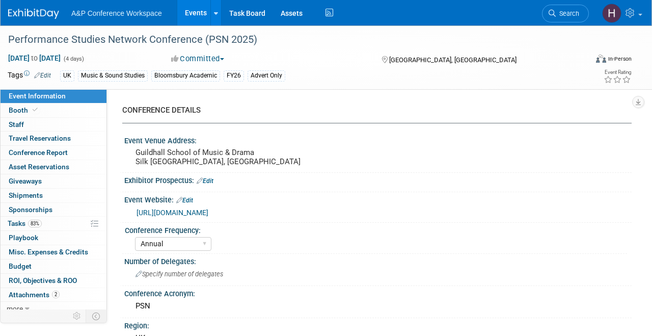
select select "[PERSON_NAME]"
click at [56, 114] on link "Booth" at bounding box center [54, 110] width 106 height 14
select select "COBA"
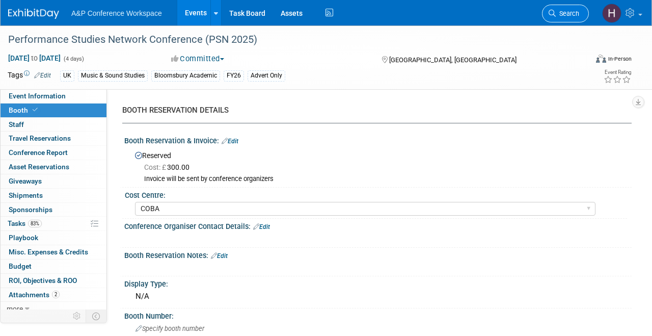
click at [570, 8] on link "Search" at bounding box center [565, 14] width 47 height 18
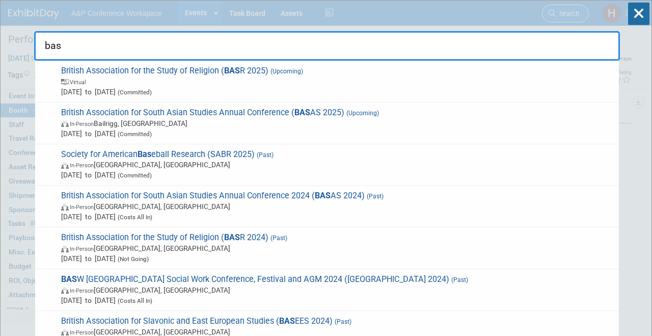
type input "basr"
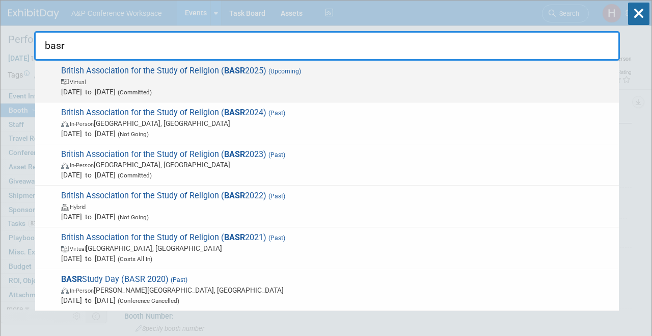
click at [383, 86] on span "Virtual" at bounding box center [337, 81] width 553 height 10
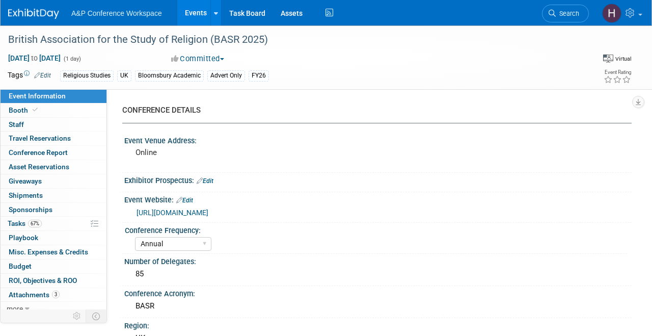
select select "Annual"
select select "Level 3"
select select "Program Advert"
select select "Religious Studies"
select select "Bloomsbury Academic"
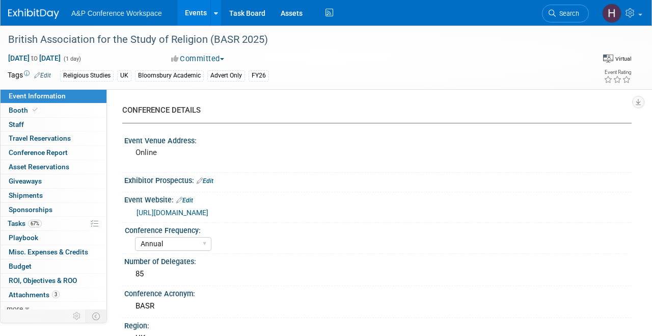
select select "[PERSON_NAME]"
select select "Networking/Commissioning"
click at [47, 107] on link "Booth" at bounding box center [54, 110] width 106 height 14
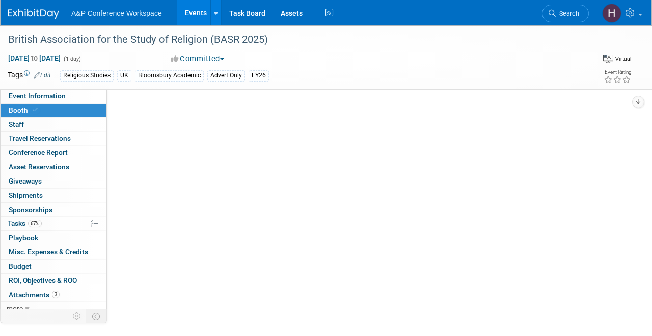
select select "COBA"
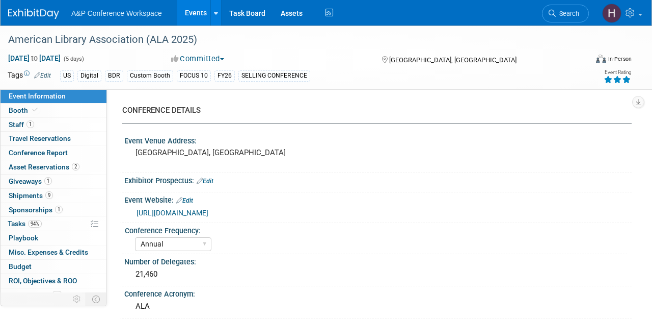
select select "Annual"
select select "Level 1"
select select "In-Person Booth"
select select "Libraries"
select select "Bloomsbury Digital Resources"
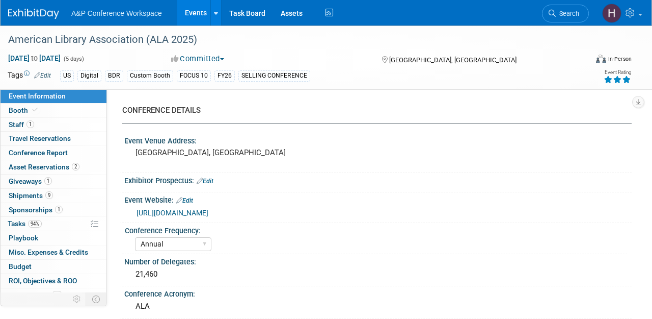
select select "[PERSON_NAME]"
select select "BDR Product Awareness and Trial Generation​"
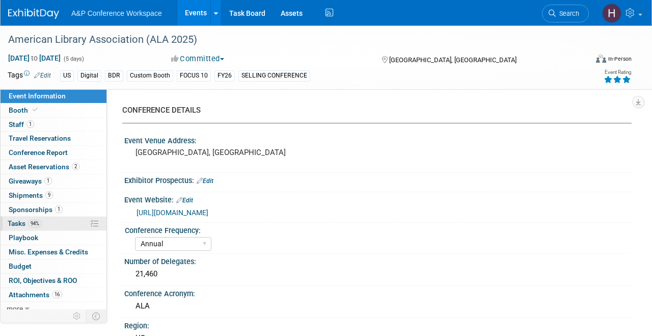
click at [44, 225] on link "94% Tasks 94%" at bounding box center [54, 224] width 106 height 14
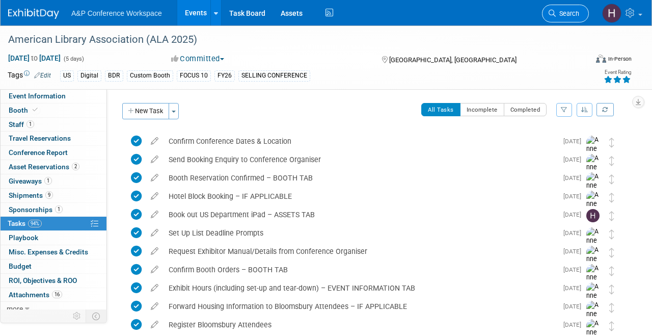
click at [569, 14] on span "Search" at bounding box center [567, 14] width 23 height 8
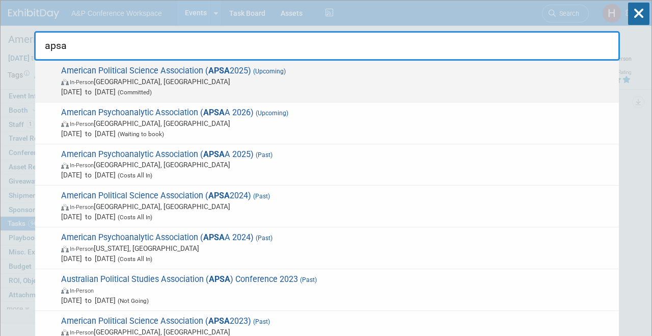
type input "apsa"
click at [423, 64] on div "American Political Science Association ( APSA 2025) (Upcoming) In-Person [GEOGR…" at bounding box center [327, 82] width 584 height 42
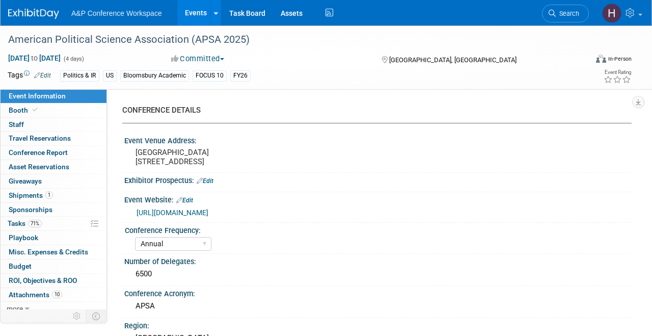
select select "Annual"
select select "Level 2"
select select "In-Person Booth"
select select "Politics & International Relations"
select select "Bloomsbury Academic"
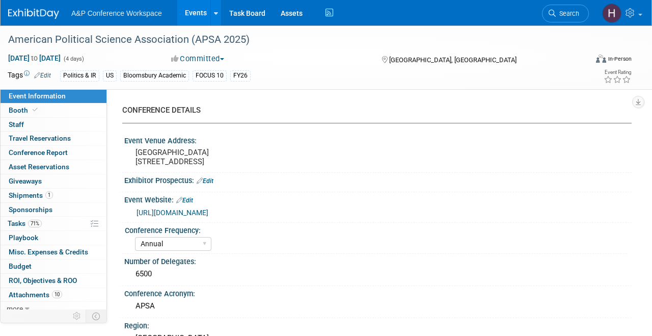
select select "[PERSON_NAME]"
select select "Networking/Commissioning"
click at [61, 227] on link "71% Tasks 71%" at bounding box center [54, 224] width 106 height 14
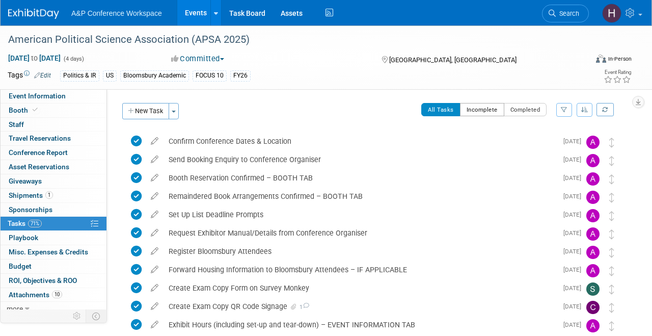
click at [470, 110] on button "Incomplete" at bounding box center [482, 109] width 44 height 13
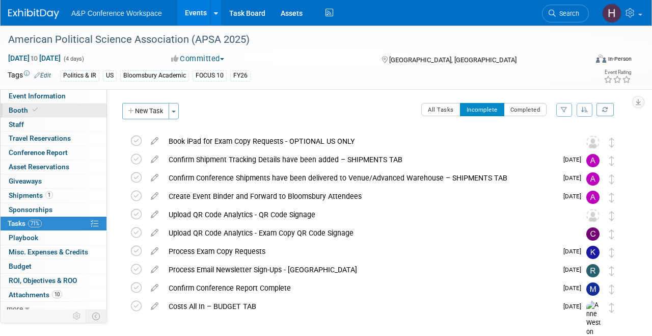
click at [18, 113] on span "Booth" at bounding box center [24, 110] width 31 height 8
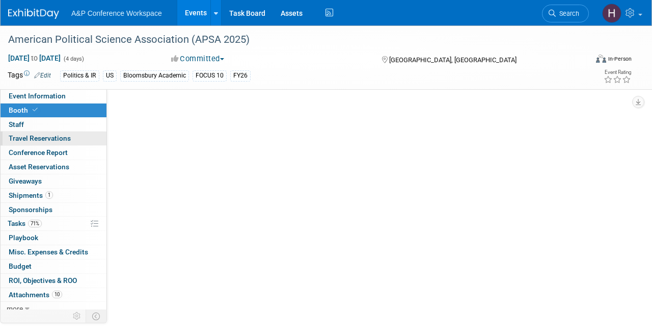
select select "CUAP"
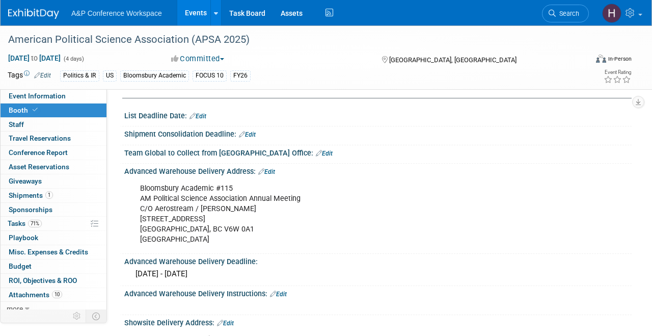
scroll to position [526, 0]
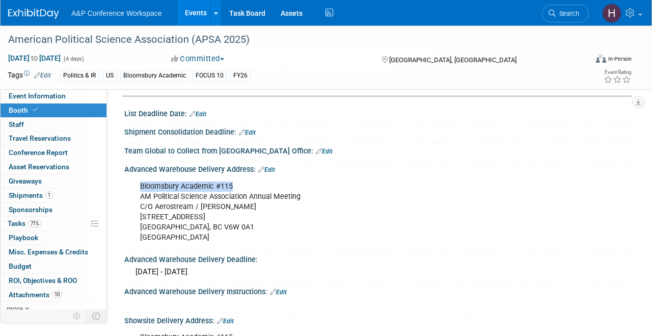
drag, startPoint x: 138, startPoint y: 183, endPoint x: 248, endPoint y: 182, distance: 110.1
click at [248, 182] on div "Bloomsbury Academic #115 AM Political Science Association Annual Meeting C/O Ae…" at bounding box center [332, 211] width 399 height 71
copy div "Bloomsbury Academic #115"
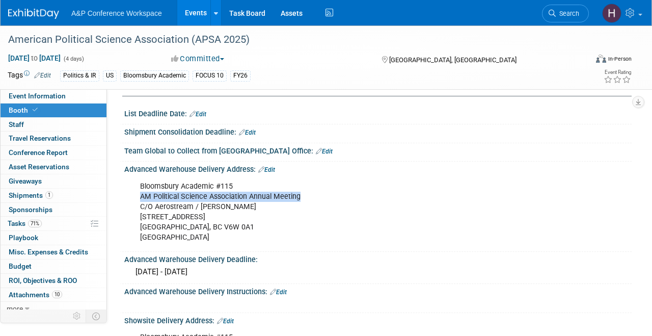
drag, startPoint x: 302, startPoint y: 195, endPoint x: 138, endPoint y: 199, distance: 164.1
click at [138, 199] on div "Bloomsbury Academic #115 AM Political Science Association Annual Meeting C/O Ae…" at bounding box center [332, 211] width 399 height 71
copy div "AM Political Science Association Annual Meeting"
drag, startPoint x: 215, startPoint y: 216, endPoint x: 149, endPoint y: 217, distance: 65.7
click at [149, 217] on div "Bloomsbury Academic #115 AM Political Science Association Annual Meeting C/O Ae…" at bounding box center [332, 211] width 399 height 71
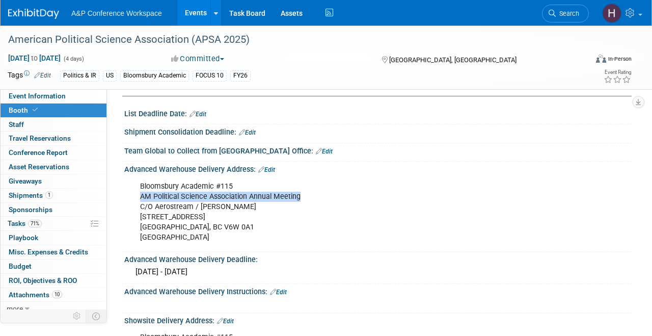
drag, startPoint x: 142, startPoint y: 217, endPoint x: 218, endPoint y: 221, distance: 76.5
click at [218, 221] on div "Bloomsbury Academic #115 AM Political Science Association Annual Meeting C/O Ae…" at bounding box center [332, 211] width 399 height 71
copy div "18391 McCartney Way"
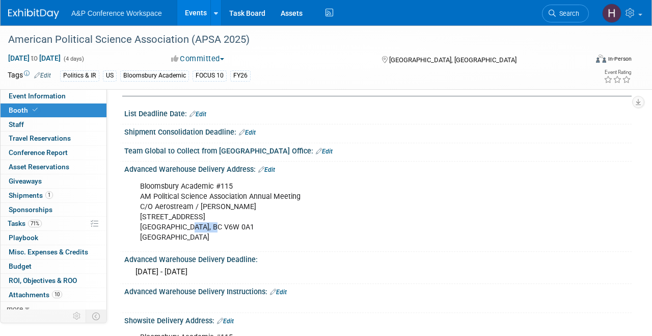
drag, startPoint x: 223, startPoint y: 230, endPoint x: 190, endPoint y: 229, distance: 33.1
click at [190, 229] on div "Bloomsbury Academic #115 AM Political Science Association Annual Meeting C/O Ae…" at bounding box center [332, 211] width 399 height 71
copy div "V6W 0A1"
click at [581, 11] on link "Search" at bounding box center [565, 14] width 47 height 18
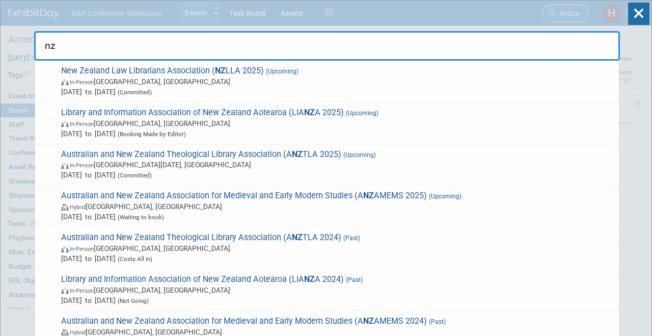
type input "n"
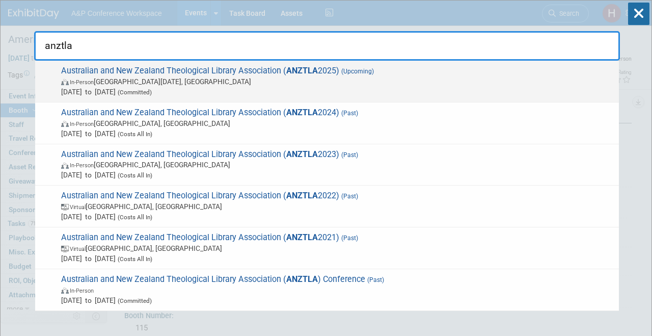
type input "anztla"
click at [490, 71] on span "Australian and New Zealand Theological Library Association ( ANZTLA 2025) (Upco…" at bounding box center [336, 81] width 556 height 31
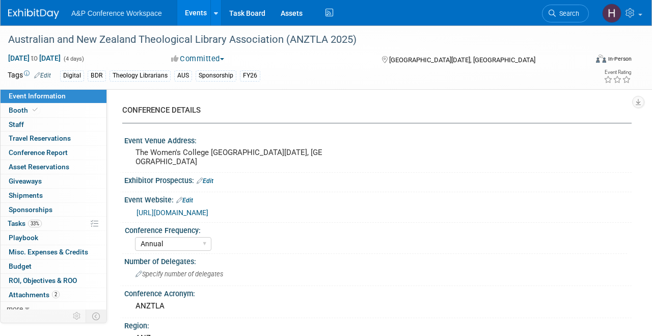
select select "Annual"
select select "Level 3"
select select "Sponsorship"
select select "Libraries"
select select "Bloomsbury Digital Resources"
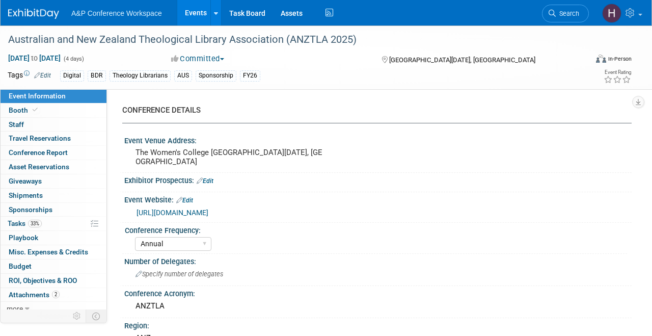
select select "[PERSON_NAME]"
select select "BDR Product Awareness and Trial Generation​"
click at [67, 218] on link "33% Tasks 33%" at bounding box center [54, 224] width 106 height 14
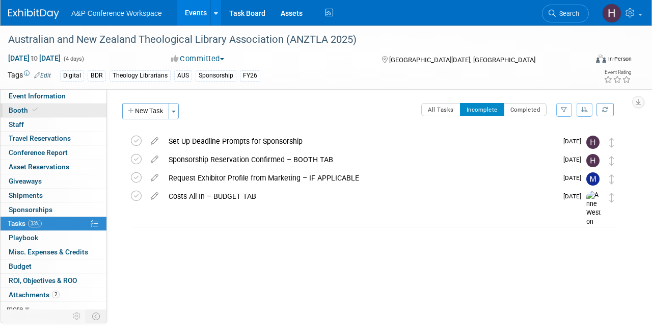
click at [70, 107] on link "Booth" at bounding box center [54, 110] width 106 height 14
select select "DIGI"
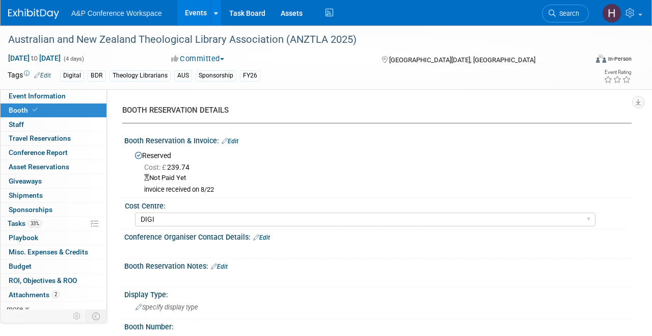
click at [235, 140] on link "Edit" at bounding box center [230, 141] width 17 height 7
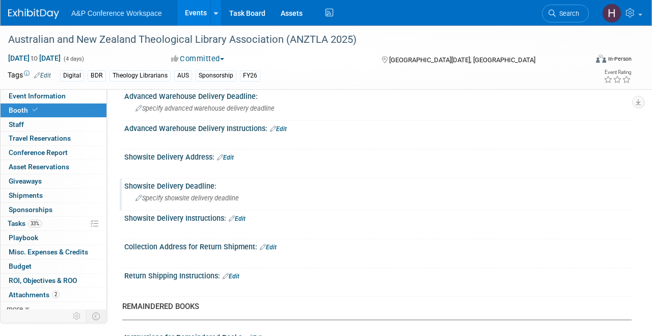
scroll to position [699, 0]
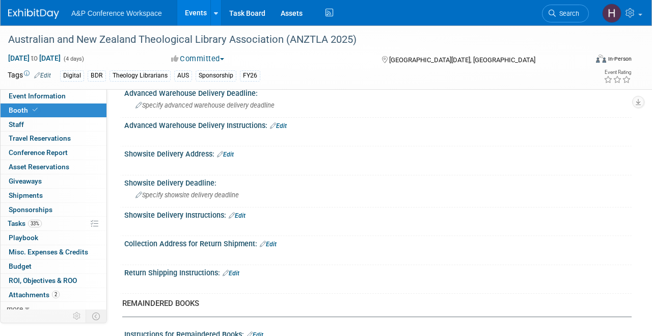
click at [227, 151] on link "Edit" at bounding box center [225, 154] width 17 height 7
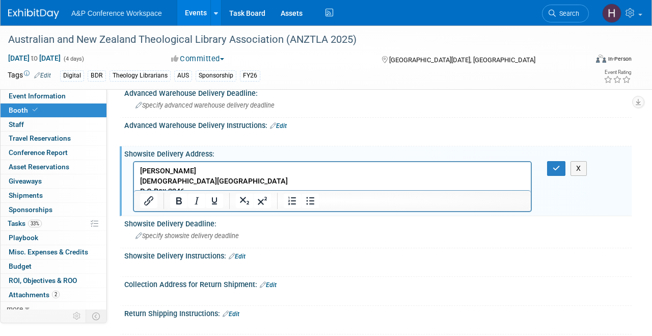
scroll to position [0, 0]
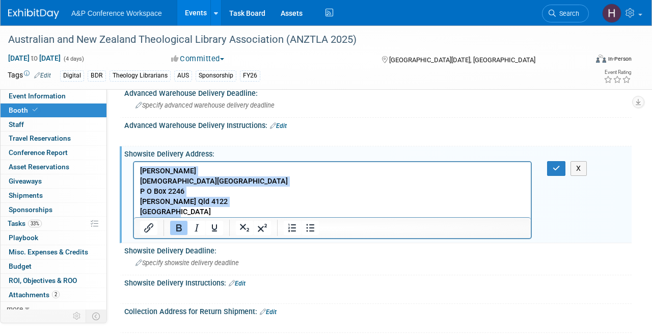
drag, startPoint x: 183, startPoint y: 210, endPoint x: 134, endPoint y: 163, distance: 68.8
click at [134, 163] on html "[PERSON_NAME][GEOGRAPHIC_DATA][PERSON_NAME] [STREET_ADDRESS][PERSON_NAME]" at bounding box center [332, 189] width 397 height 55
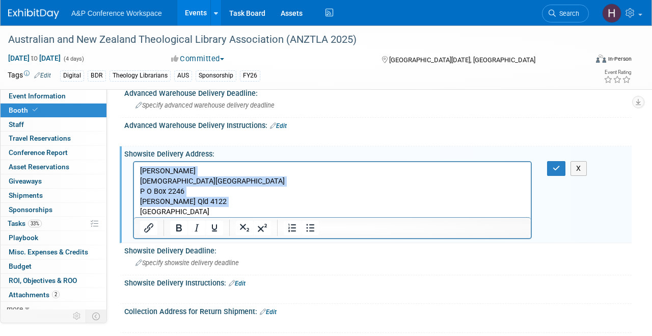
click at [274, 190] on p "P O Box 2246" at bounding box center [332, 191] width 385 height 10
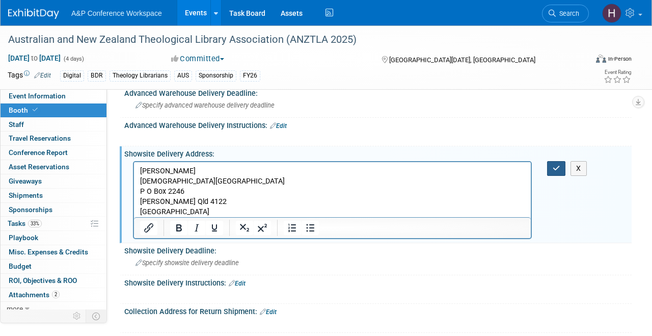
click at [553, 169] on icon "button" at bounding box center [557, 168] width 8 height 7
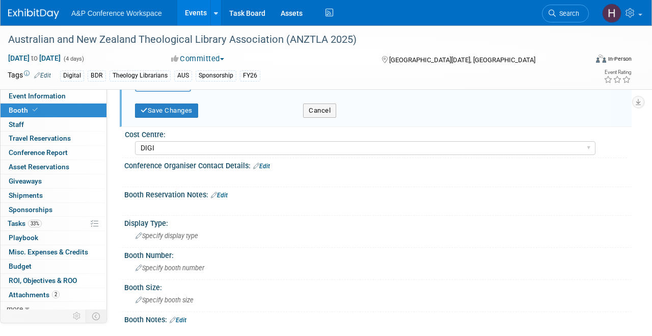
scroll to position [222, 0]
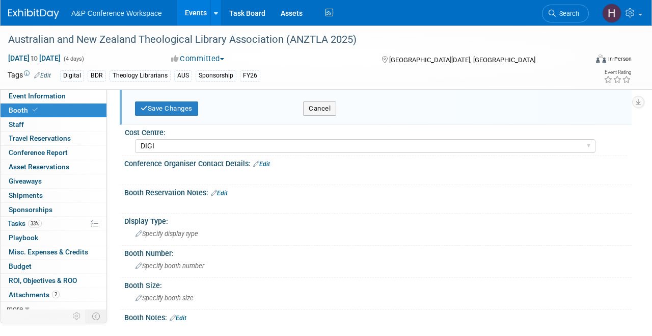
click at [223, 189] on div "Booth Reservation Notes: Edit" at bounding box center [378, 191] width 508 height 13
click at [226, 195] on link "Edit" at bounding box center [219, 193] width 17 height 7
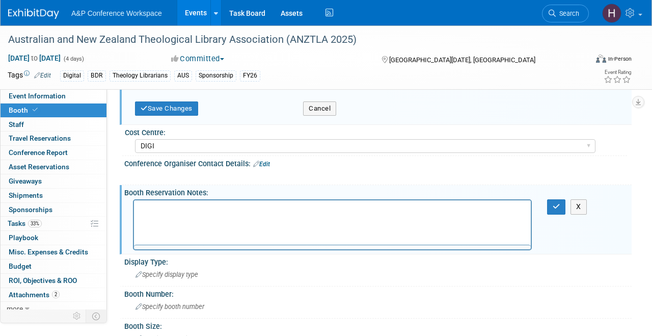
scroll to position [0, 0]
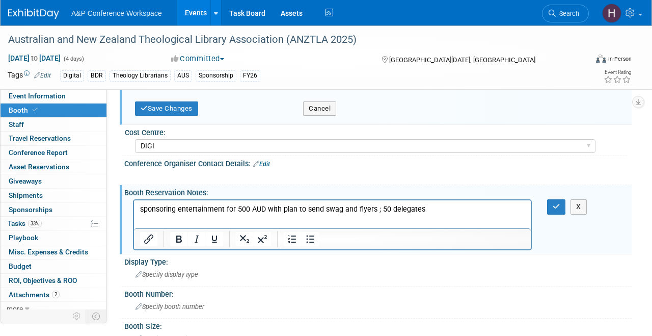
click at [568, 207] on div "X" at bounding box center [559, 206] width 25 height 15
click at [556, 206] on icon "button" at bounding box center [557, 206] width 8 height 7
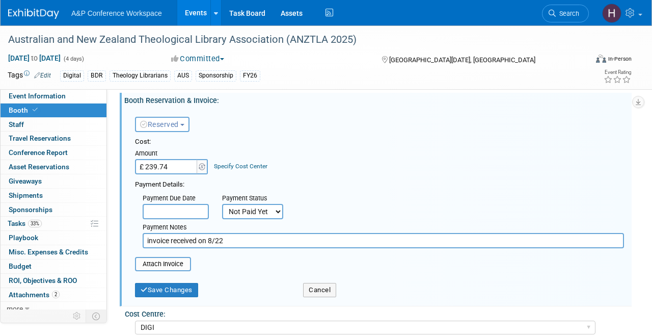
scroll to position [36, 0]
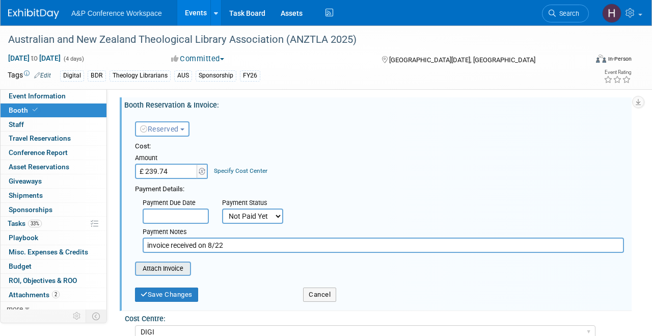
click at [180, 273] on input "file" at bounding box center [129, 268] width 121 height 12
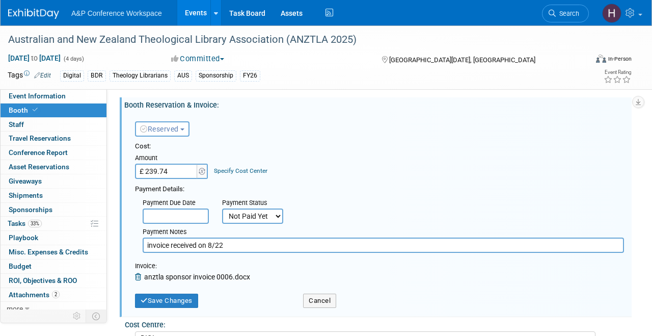
click at [244, 242] on input "invoice received on 8/22" at bounding box center [384, 244] width 482 height 15
type input "invoice received on 8/22 , awaiting GBP invoice for UK AP"
click at [176, 294] on button "Save Changes" at bounding box center [166, 301] width 63 height 14
